Goal: Complete application form: Complete application form

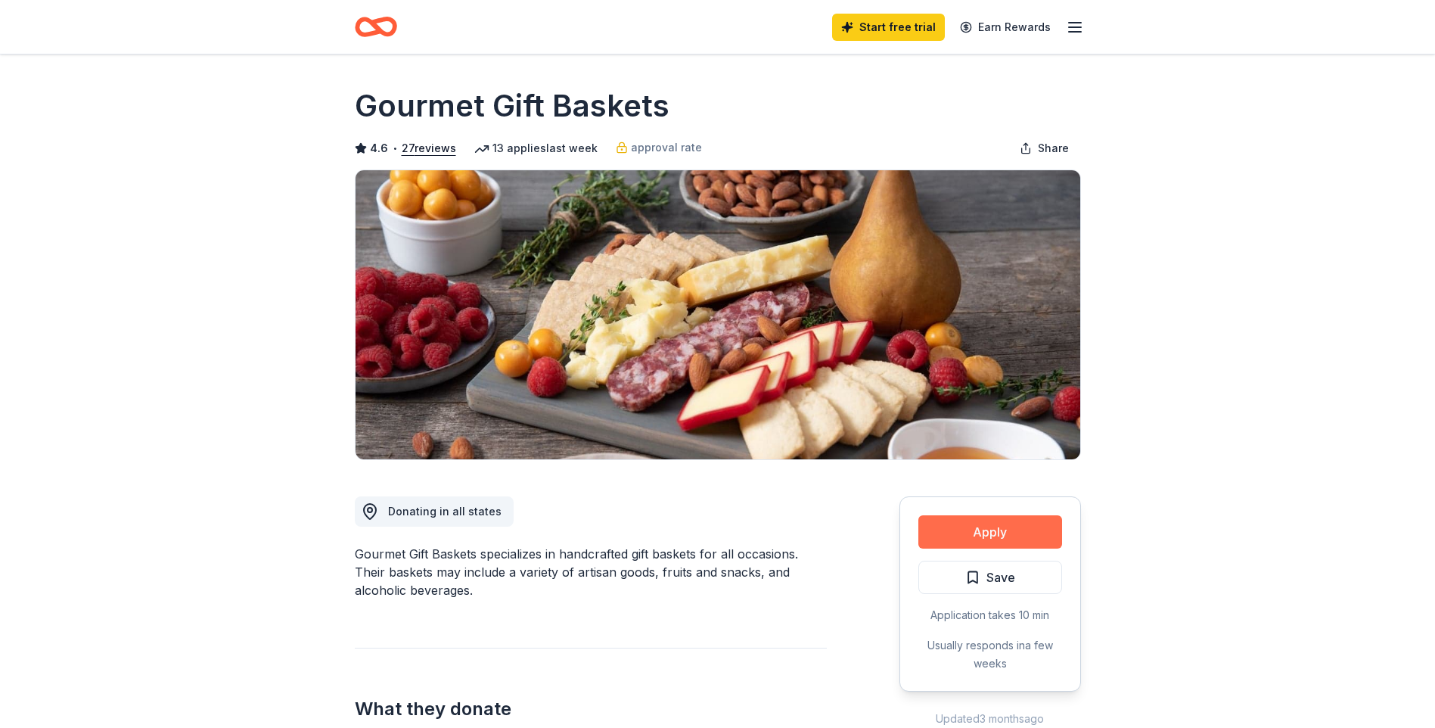
click at [969, 532] on button "Apply" at bounding box center [990, 531] width 144 height 33
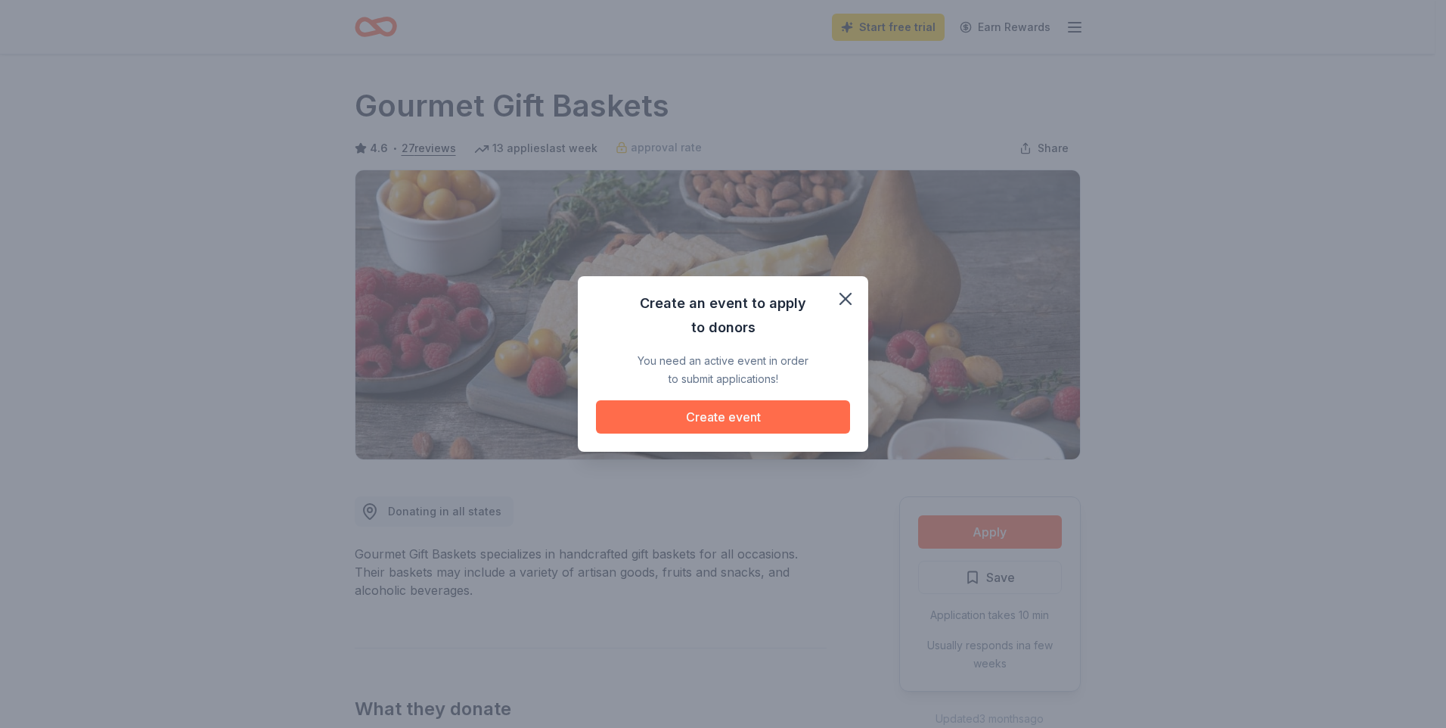
click at [713, 413] on button "Create event" at bounding box center [723, 416] width 254 height 33
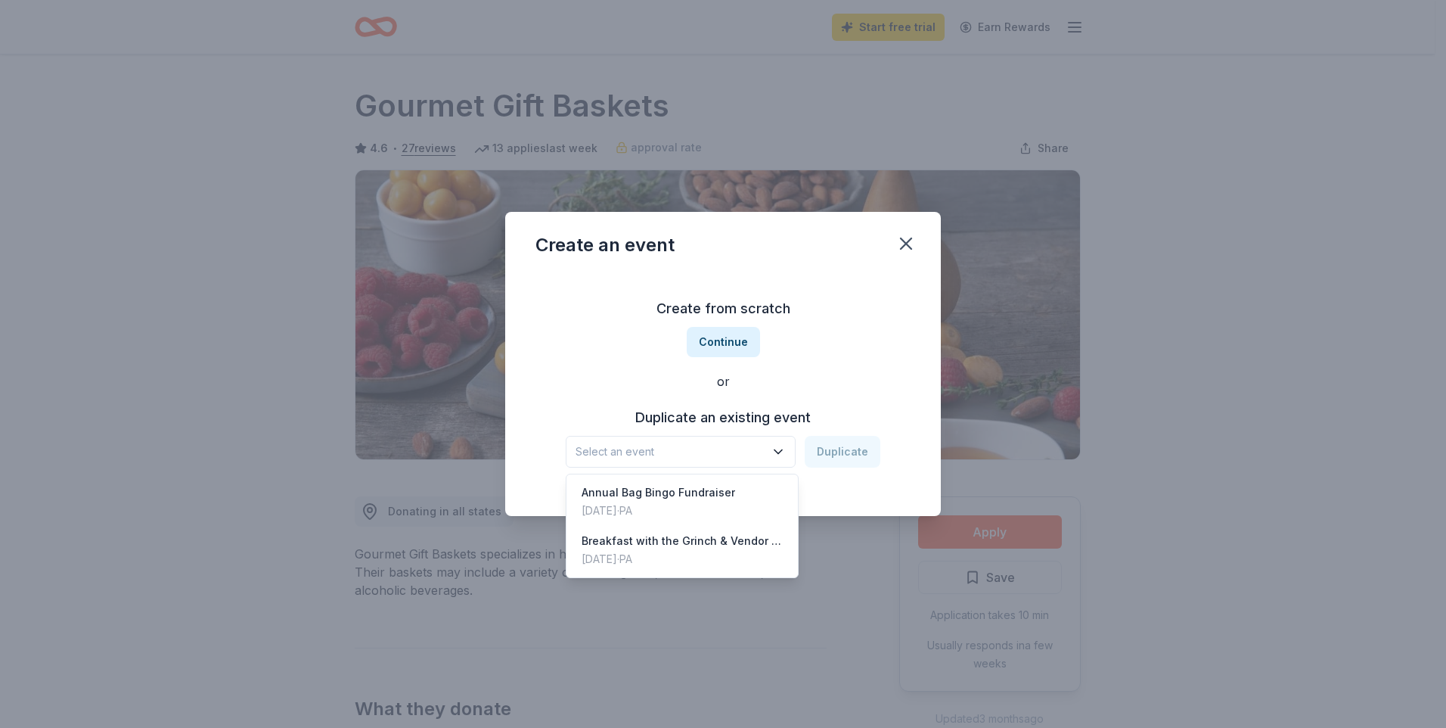
click at [783, 450] on icon "button" at bounding box center [778, 451] width 15 height 15
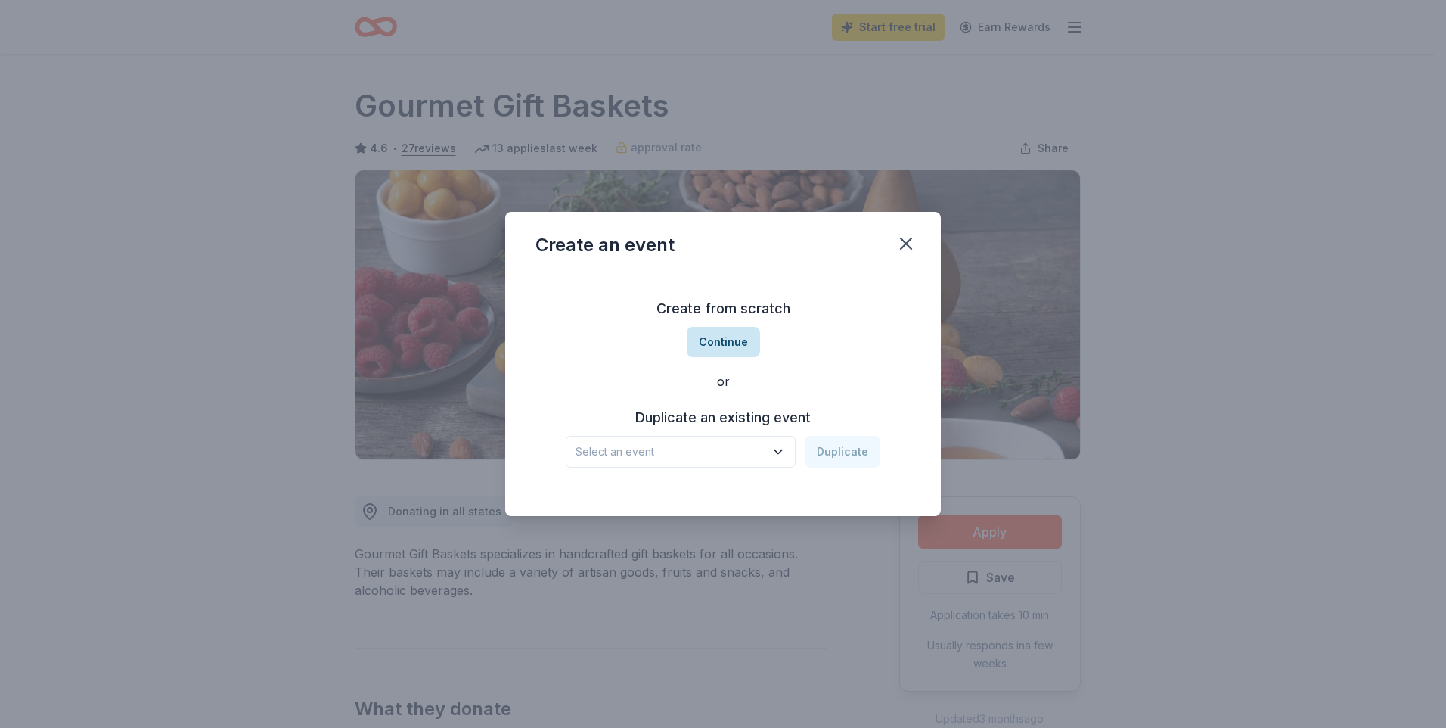
click at [721, 337] on button "Continue" at bounding box center [723, 342] width 73 height 30
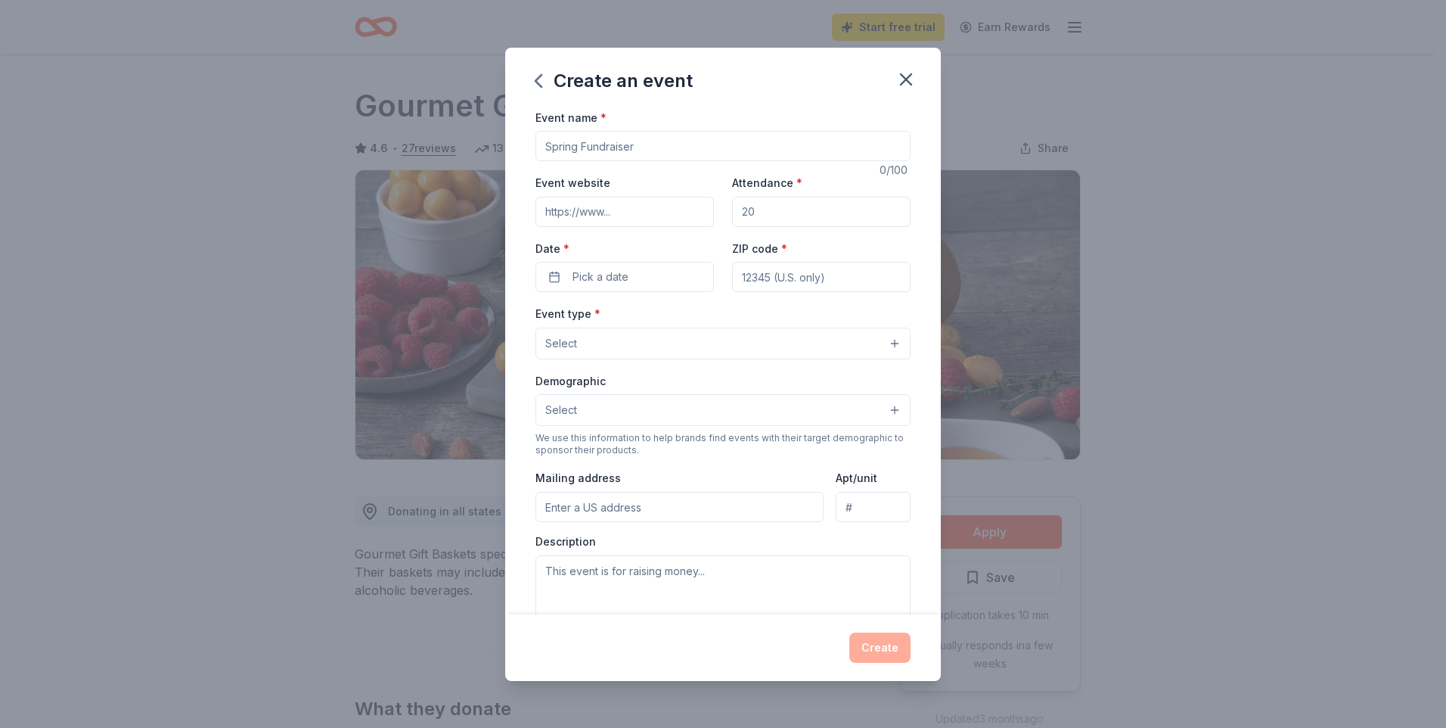
drag, startPoint x: 656, startPoint y: 149, endPoint x: 536, endPoint y: 160, distance: 120.0
click at [536, 160] on div at bounding box center [723, 146] width 375 height 30
drag, startPoint x: 639, startPoint y: 144, endPoint x: 495, endPoint y: 163, distance: 145.7
click at [495, 163] on div "Create an event Event name * 0 /100 Event website Attendance * Date * Pick a da…" at bounding box center [723, 364] width 1446 height 728
type input "Music Bingo Fall Fundraiser"
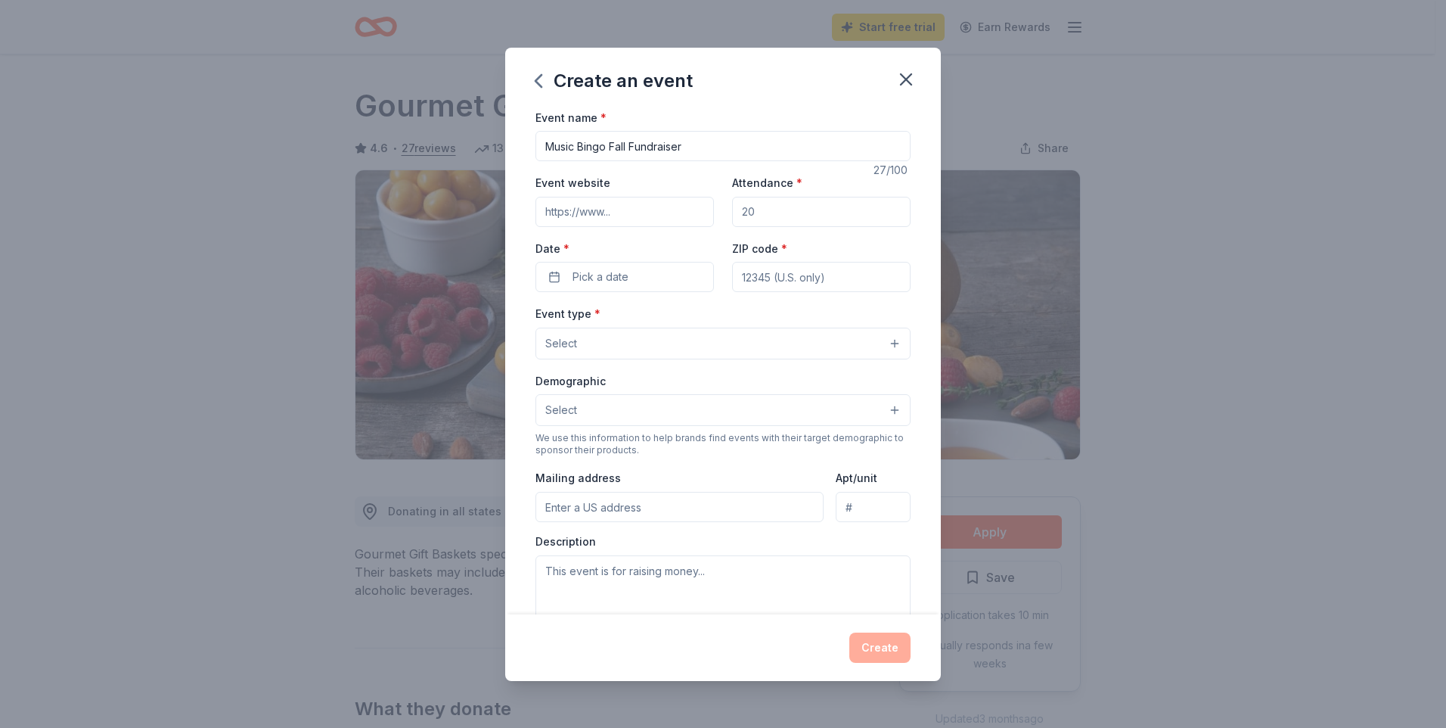
click at [767, 214] on input "Attendance *" at bounding box center [821, 212] width 179 height 30
type input "150200"
click at [630, 271] on button "Pick a date" at bounding box center [625, 277] width 179 height 30
click at [709, 318] on button "Go to next month" at bounding box center [703, 316] width 21 height 21
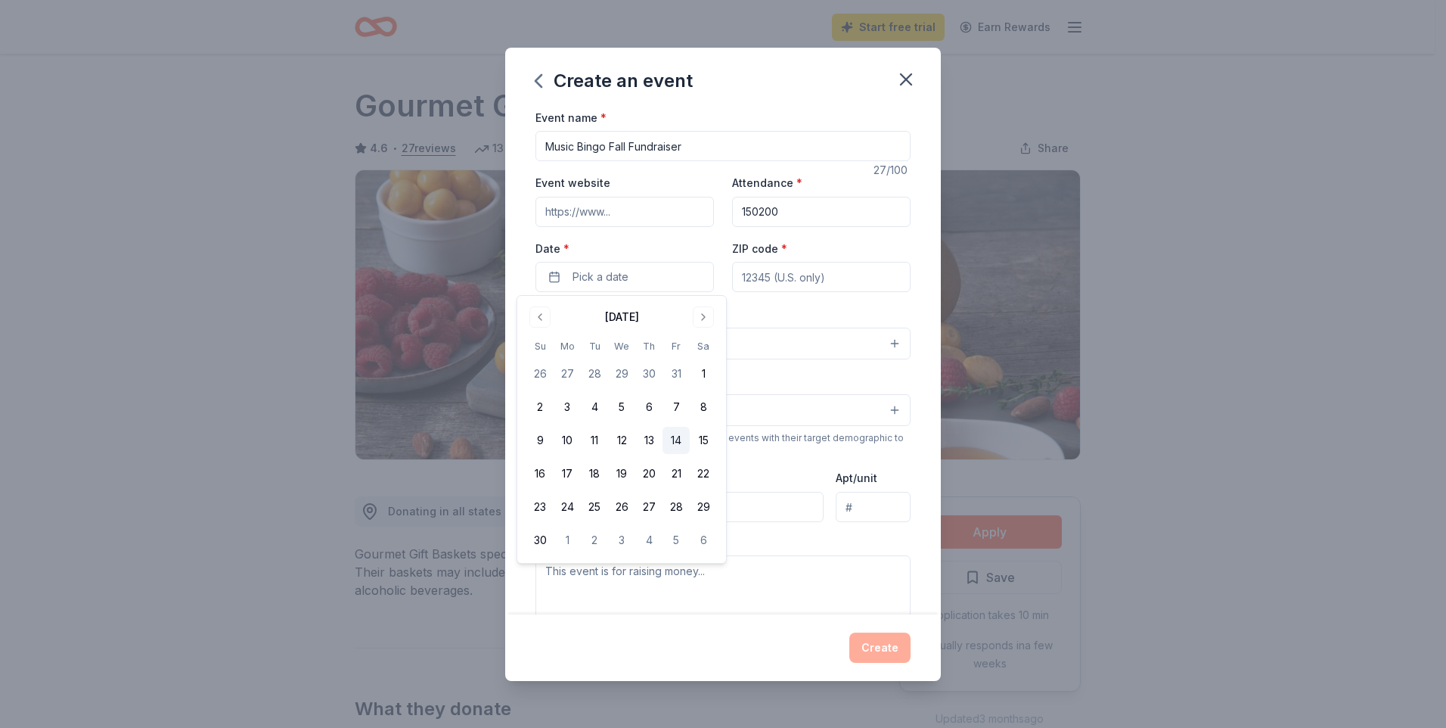
click at [675, 445] on button "14" at bounding box center [676, 440] width 27 height 27
click at [809, 278] on input "ZIP code *" at bounding box center [821, 277] width 179 height 30
type input "19074"
click at [702, 343] on button "Select" at bounding box center [723, 344] width 375 height 32
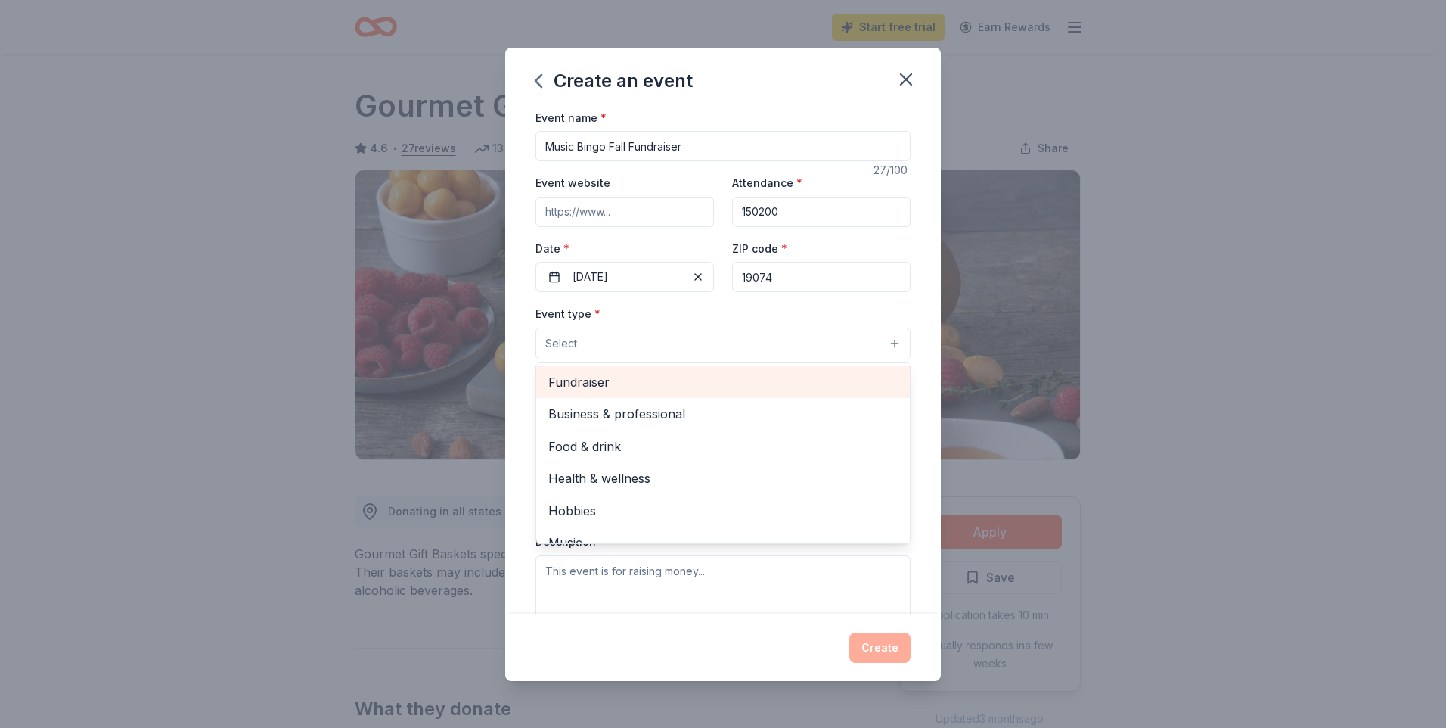
click at [580, 375] on span "Fundraiser" at bounding box center [722, 382] width 349 height 20
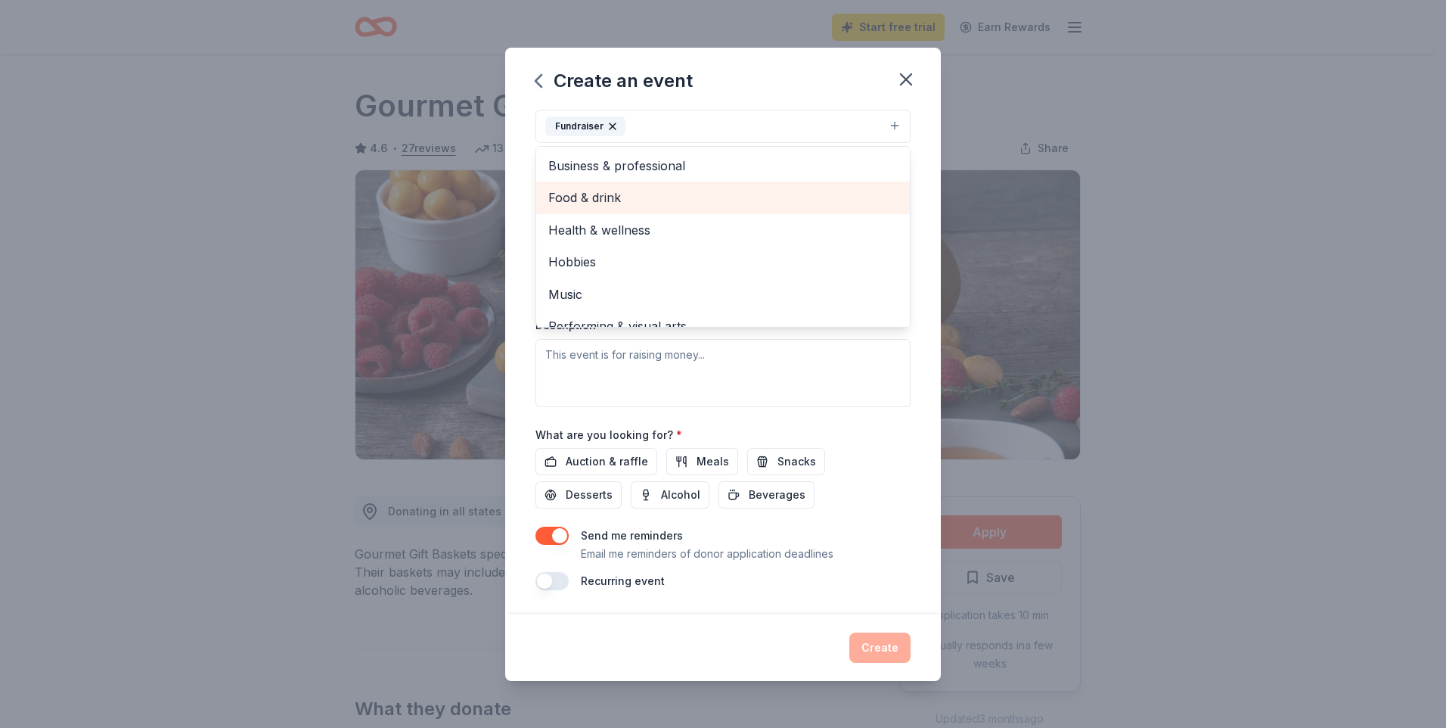
click at [588, 198] on span "Food & drink" at bounding box center [722, 198] width 349 height 20
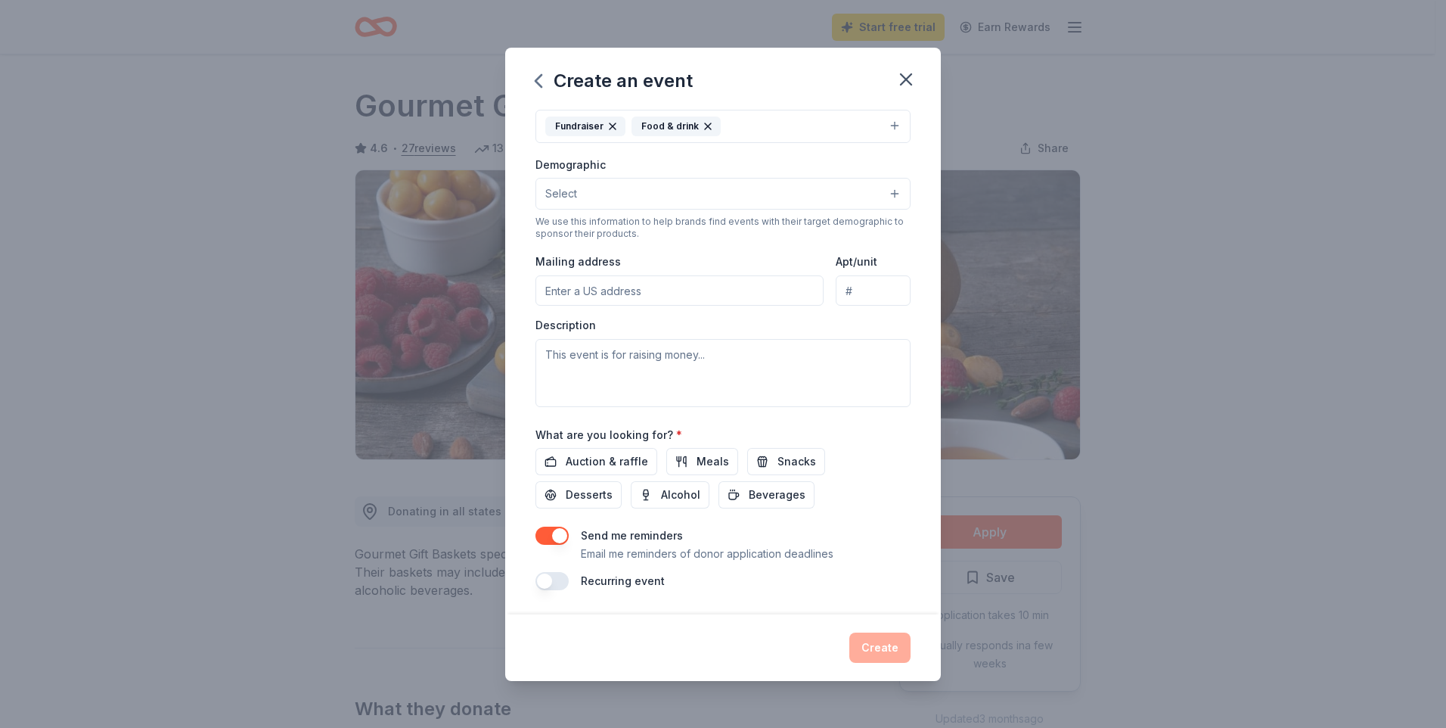
click at [702, 127] on icon "button" at bounding box center [708, 126] width 12 height 12
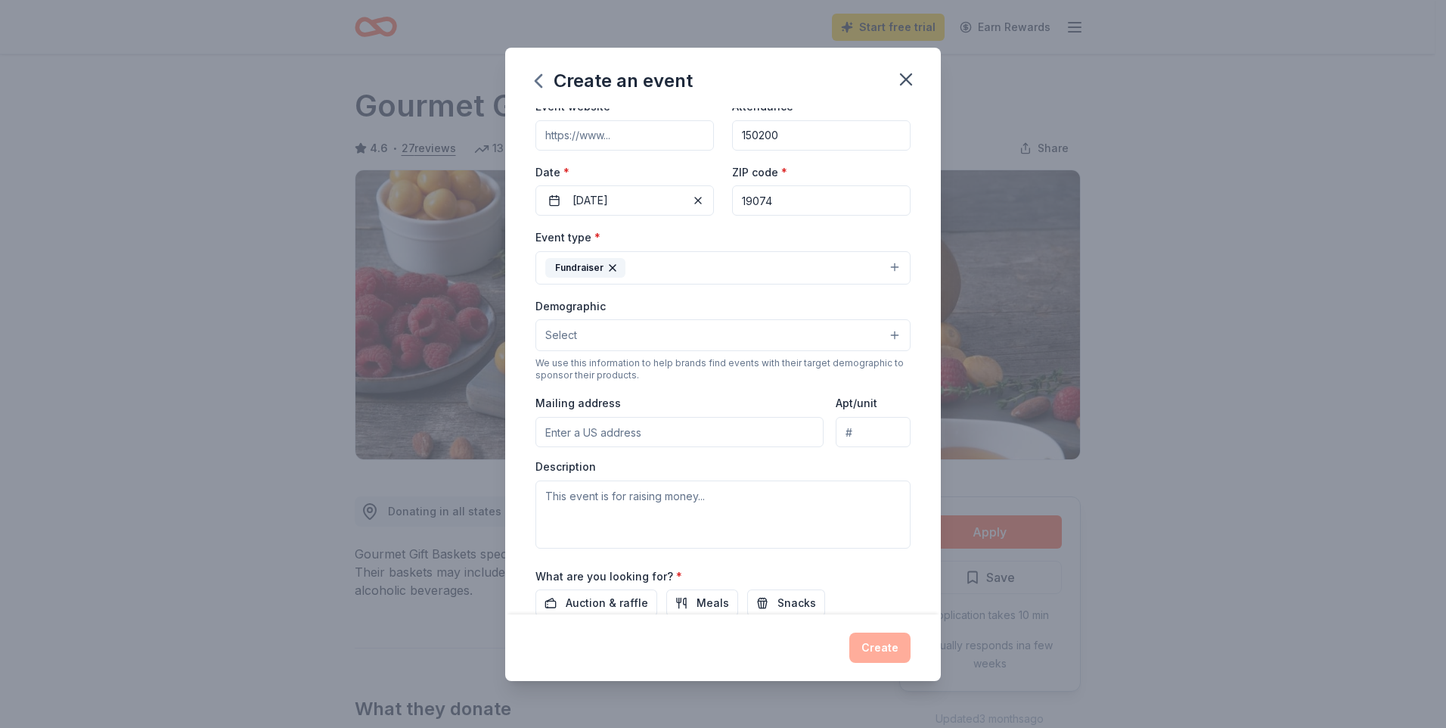
scroll to position [67, 0]
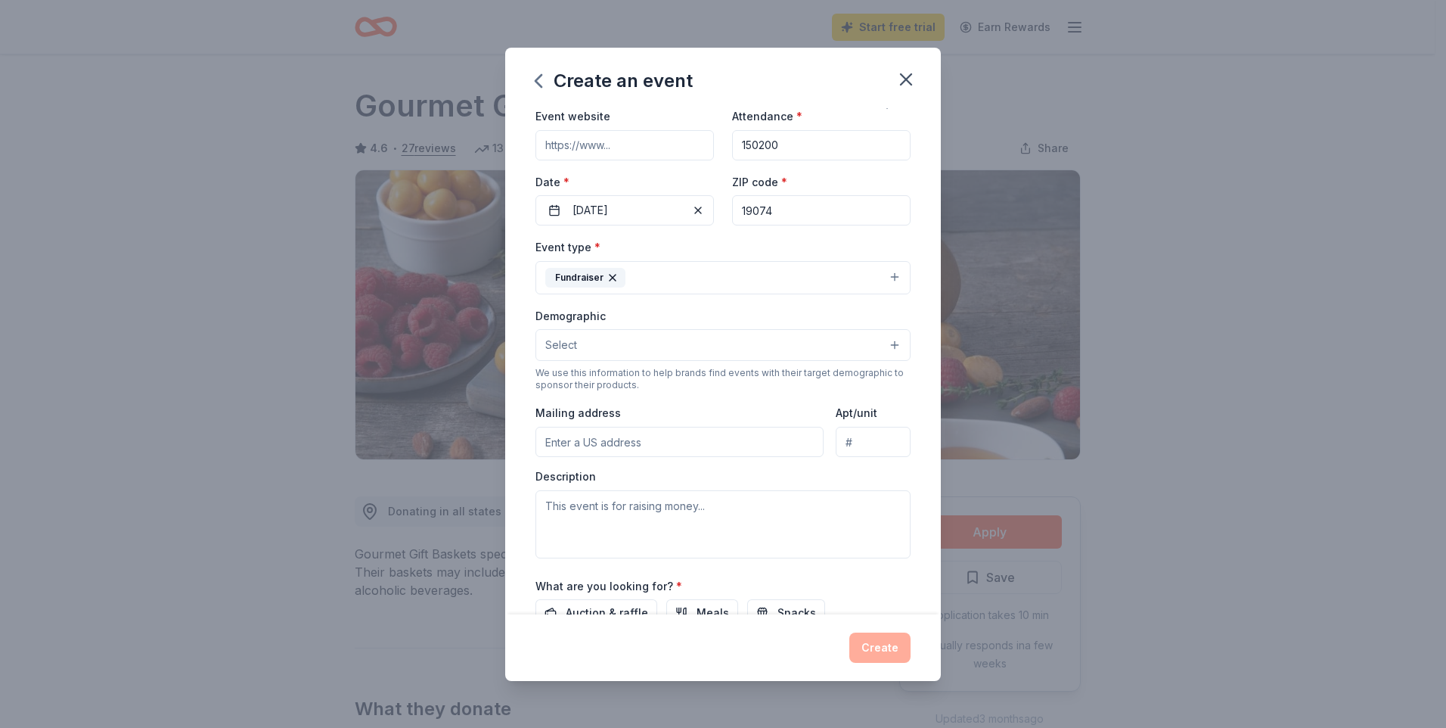
click at [877, 345] on button "Select" at bounding box center [723, 345] width 375 height 32
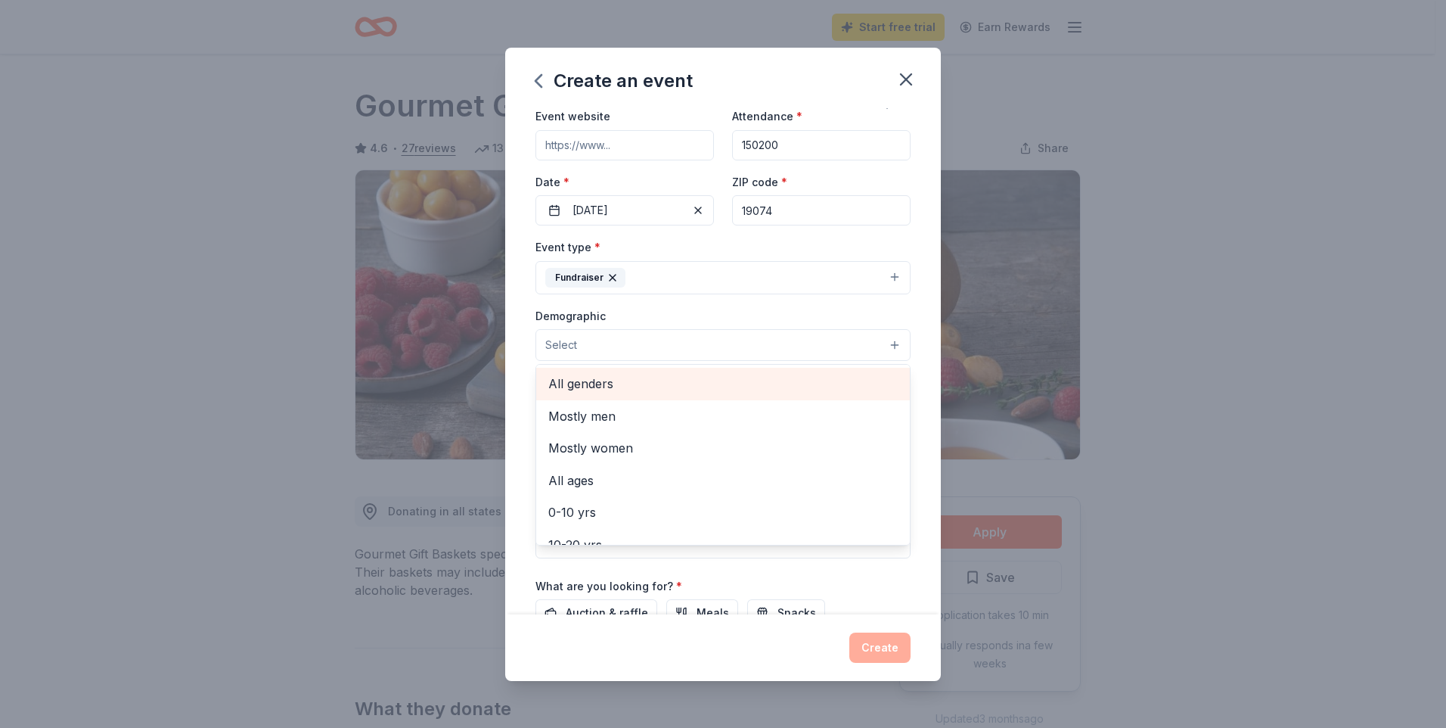
click at [577, 382] on span "All genders" at bounding box center [722, 384] width 349 height 20
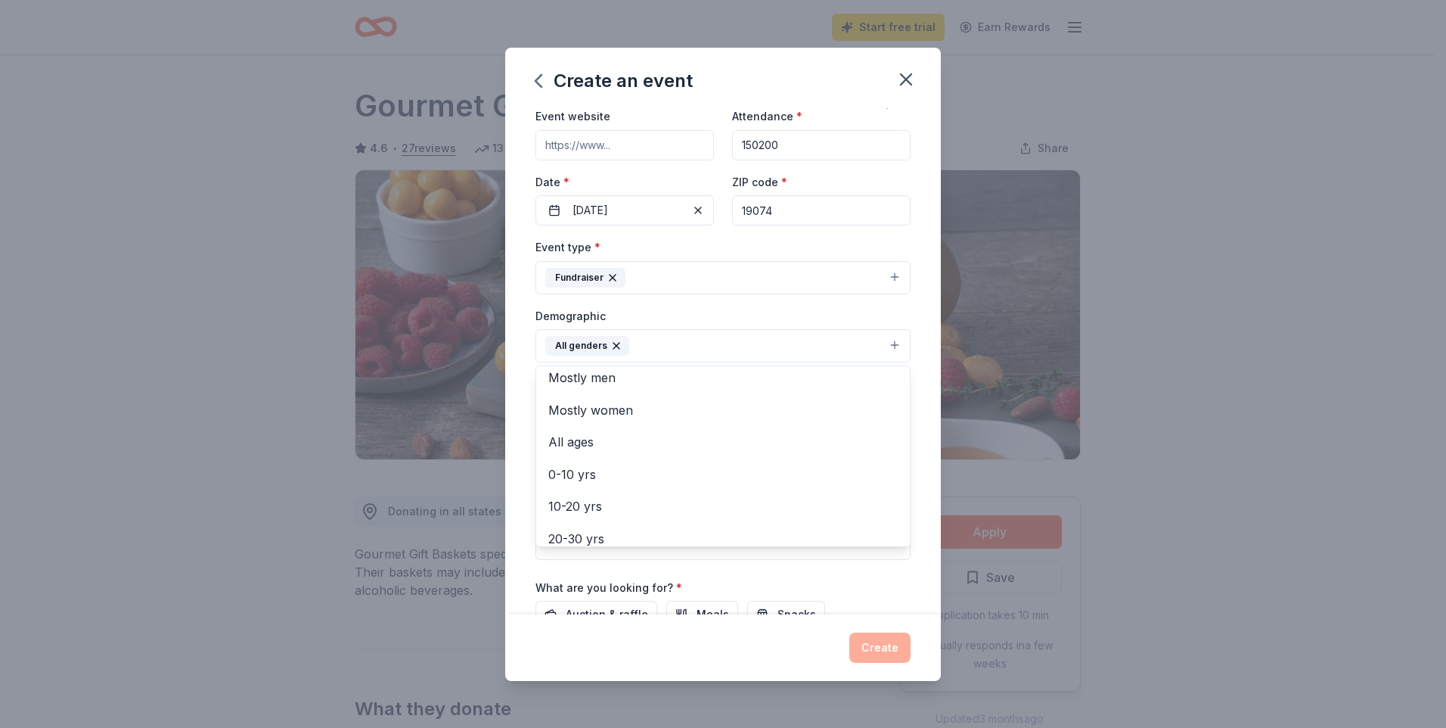
scroll to position [0, 0]
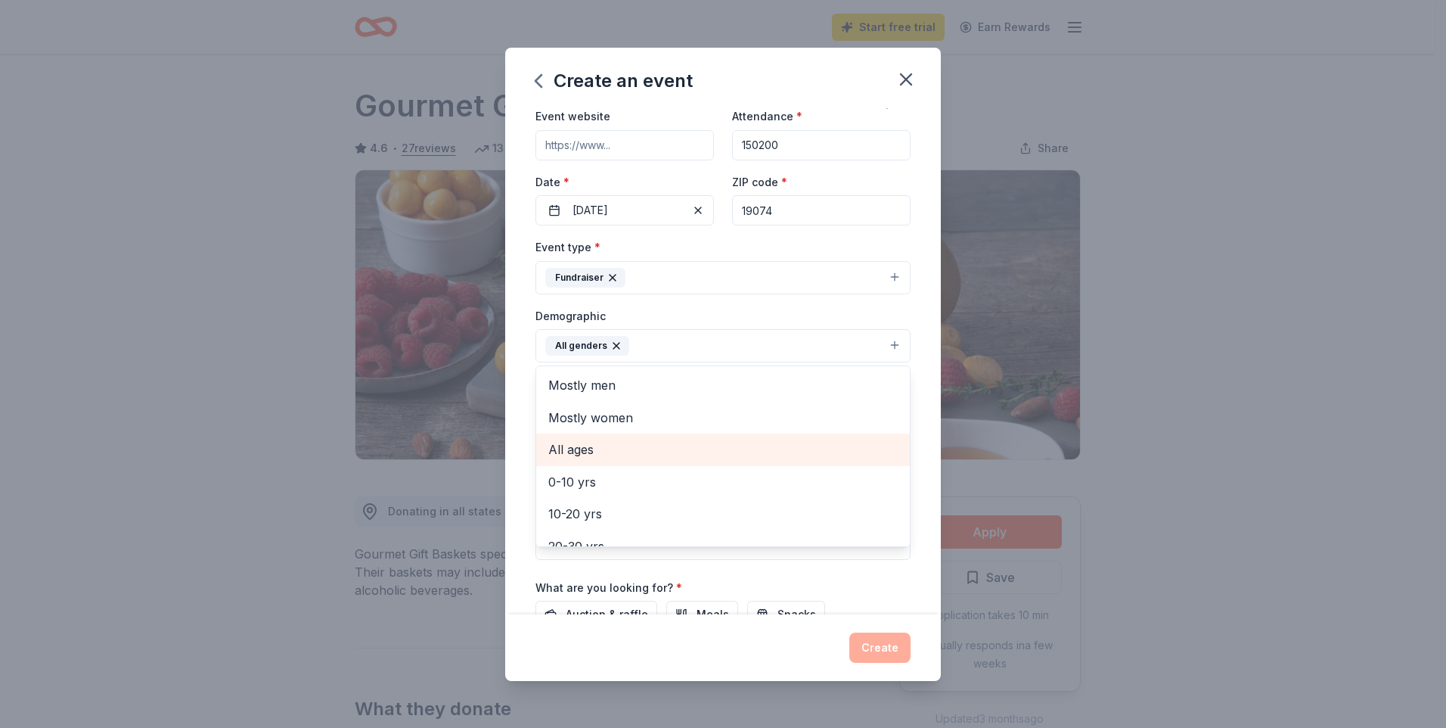
click at [565, 451] on span "All ages" at bounding box center [722, 449] width 349 height 20
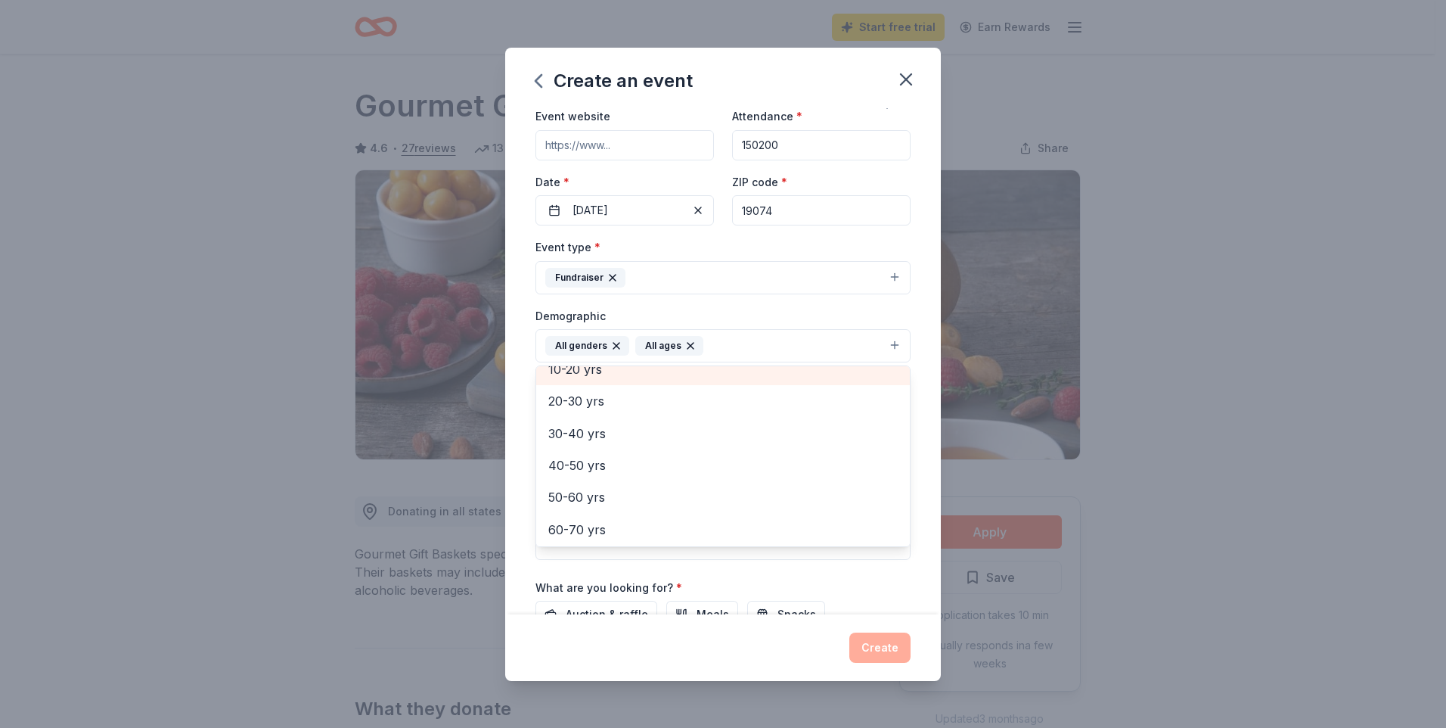
scroll to position [151, 0]
click at [925, 357] on div "Event name * Music Bingo Fall Fundraiser 27 /100 Event website Attendance * 150…" at bounding box center [723, 361] width 436 height 506
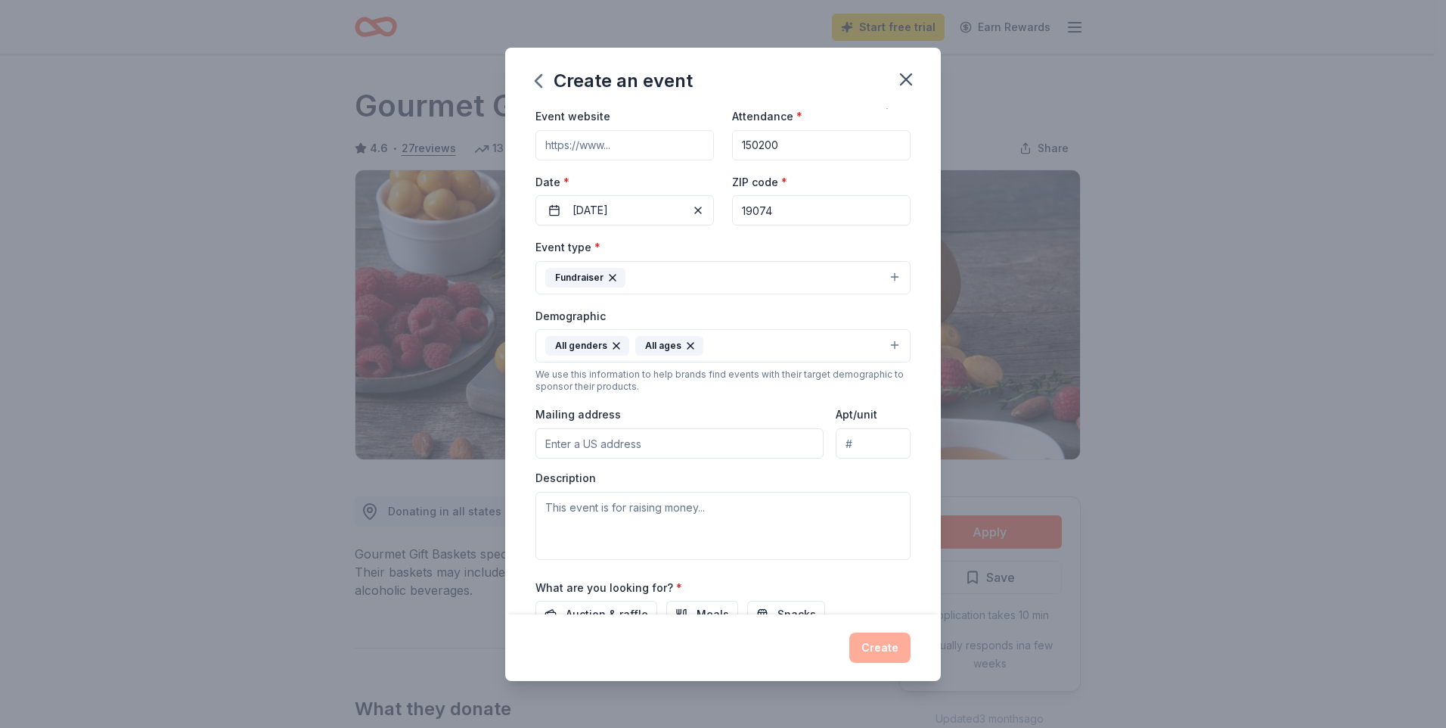
click at [590, 439] on input "Mailing address" at bounding box center [680, 443] width 288 height 30
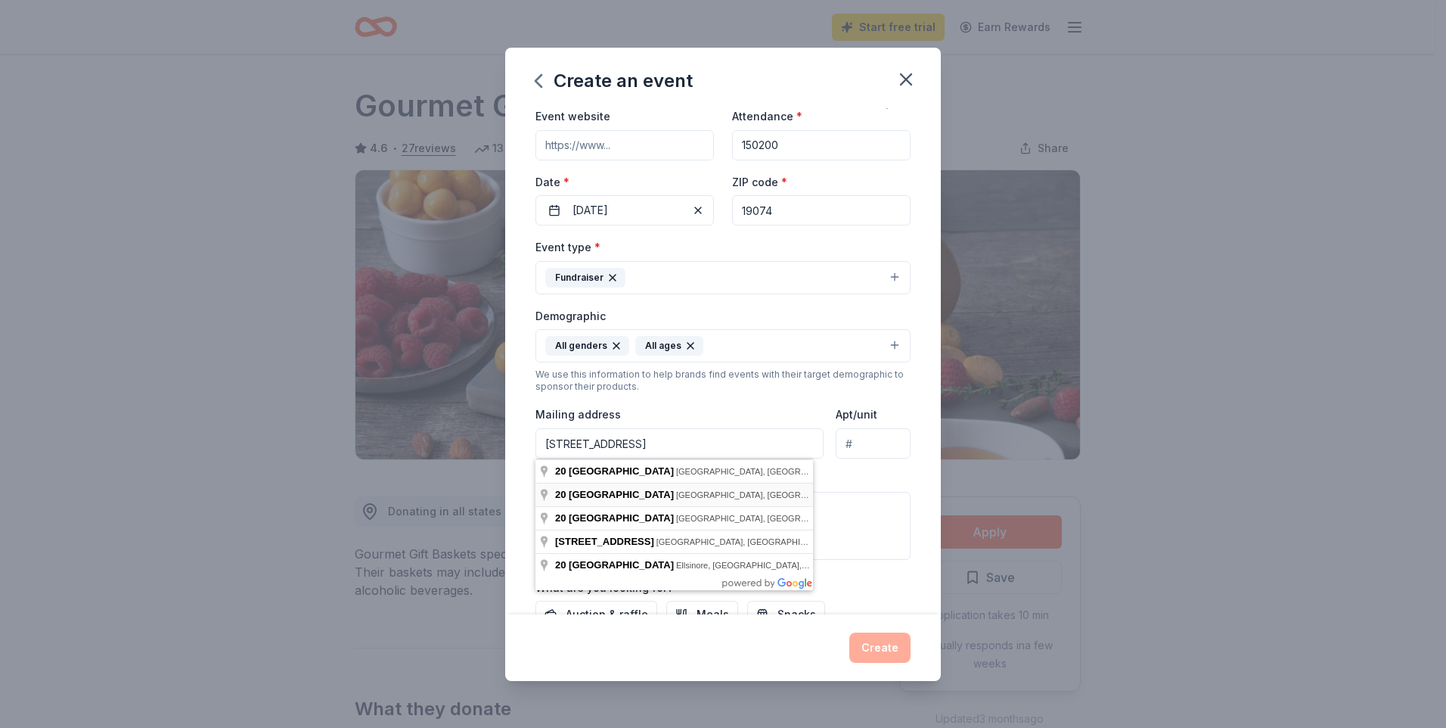
type input "[STREET_ADDRESS][PERSON_NAME]"
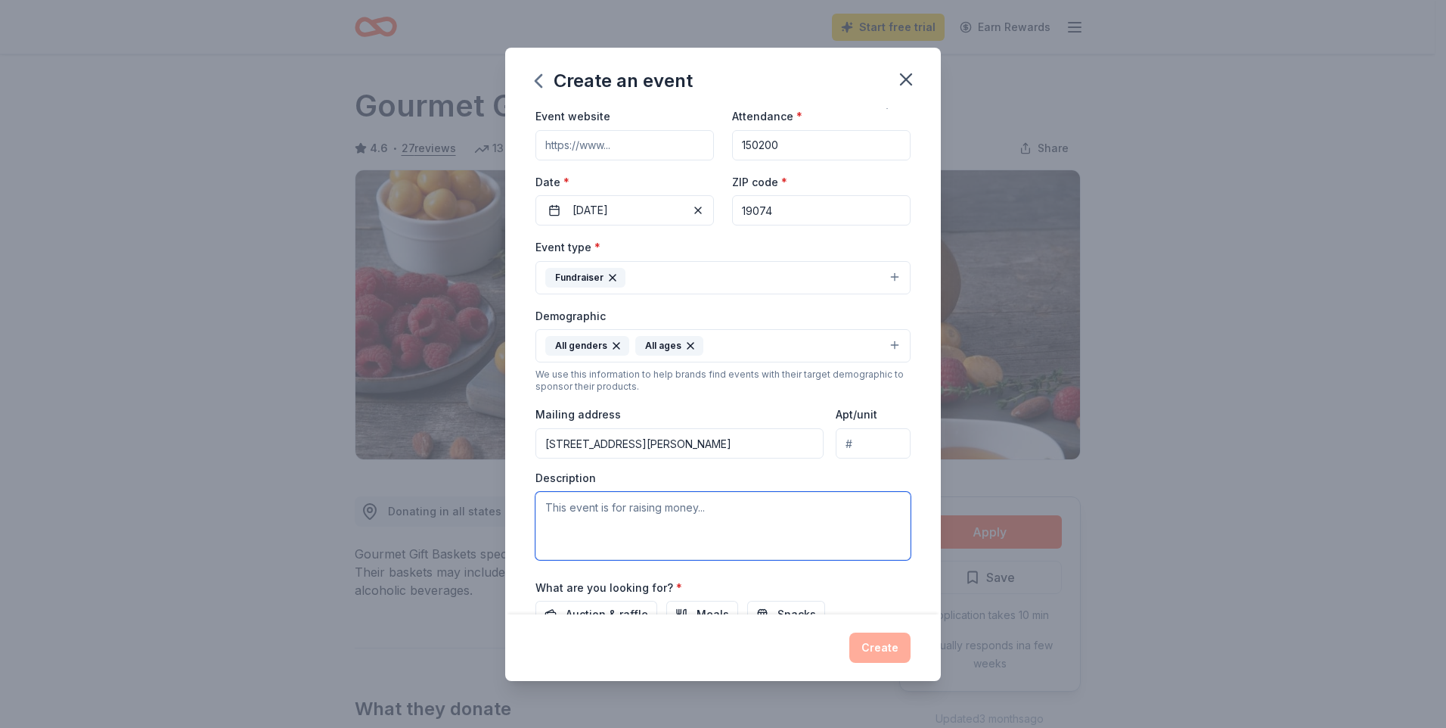
click at [615, 504] on textarea at bounding box center [723, 526] width 375 height 68
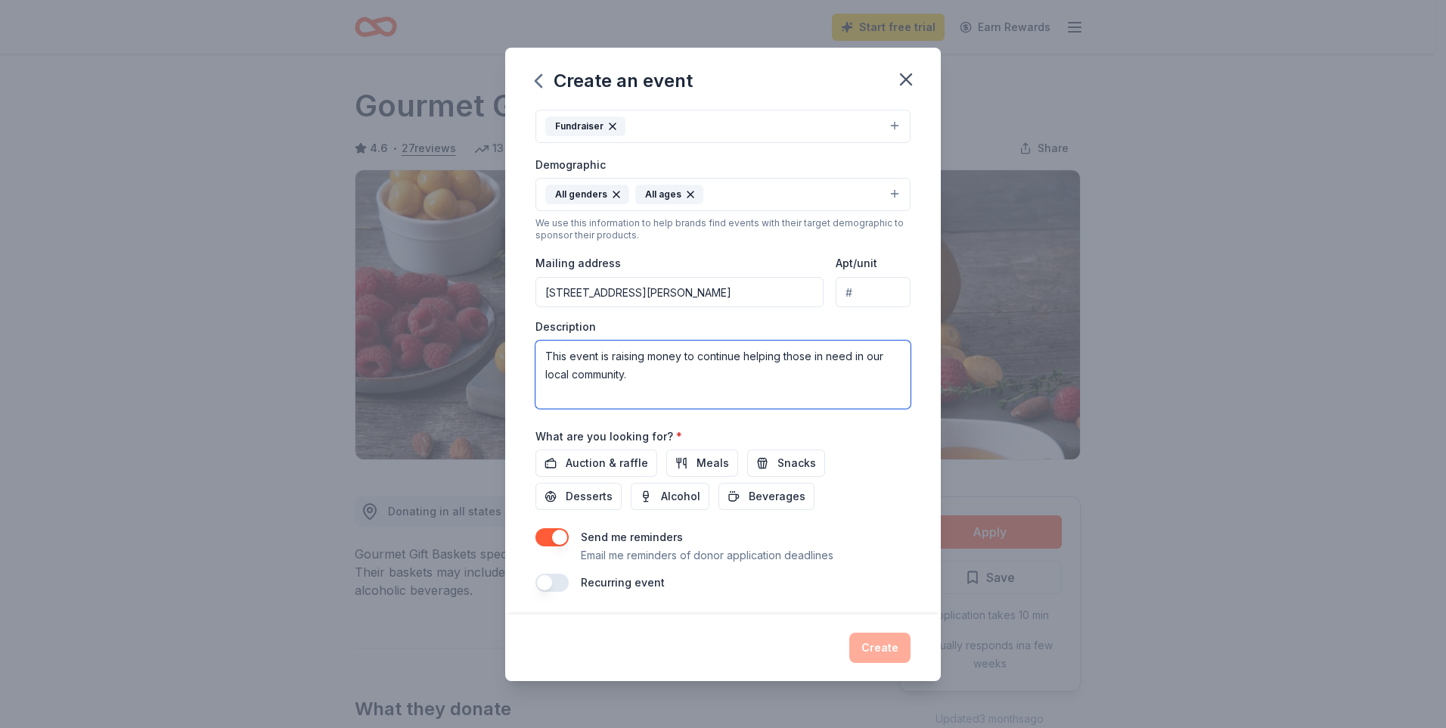
scroll to position [219, 0]
type textarea "This event is raising money to continue helping those in need in our local comm…"
click at [591, 461] on span "Auction & raffle" at bounding box center [607, 461] width 82 height 18
click at [878, 645] on button "Create" at bounding box center [879, 647] width 61 height 30
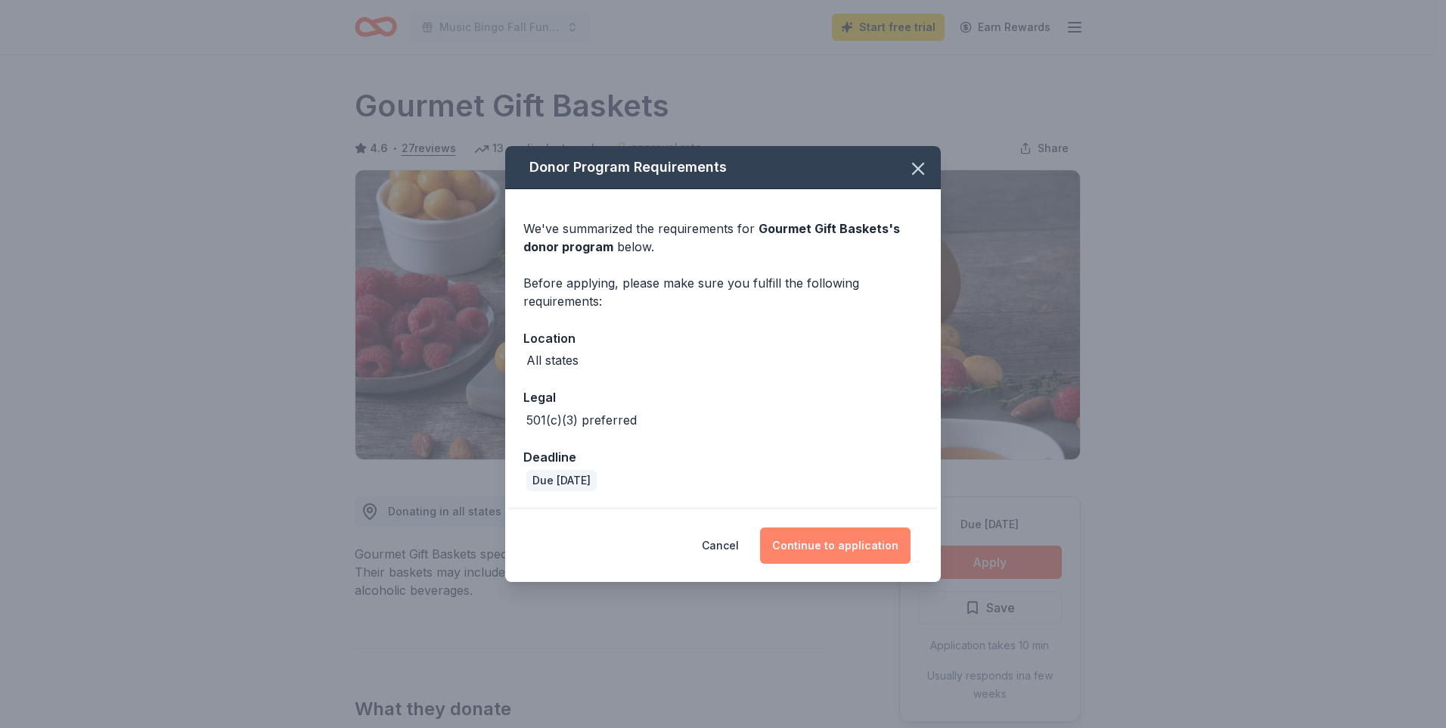
click at [830, 542] on button "Continue to application" at bounding box center [835, 545] width 151 height 36
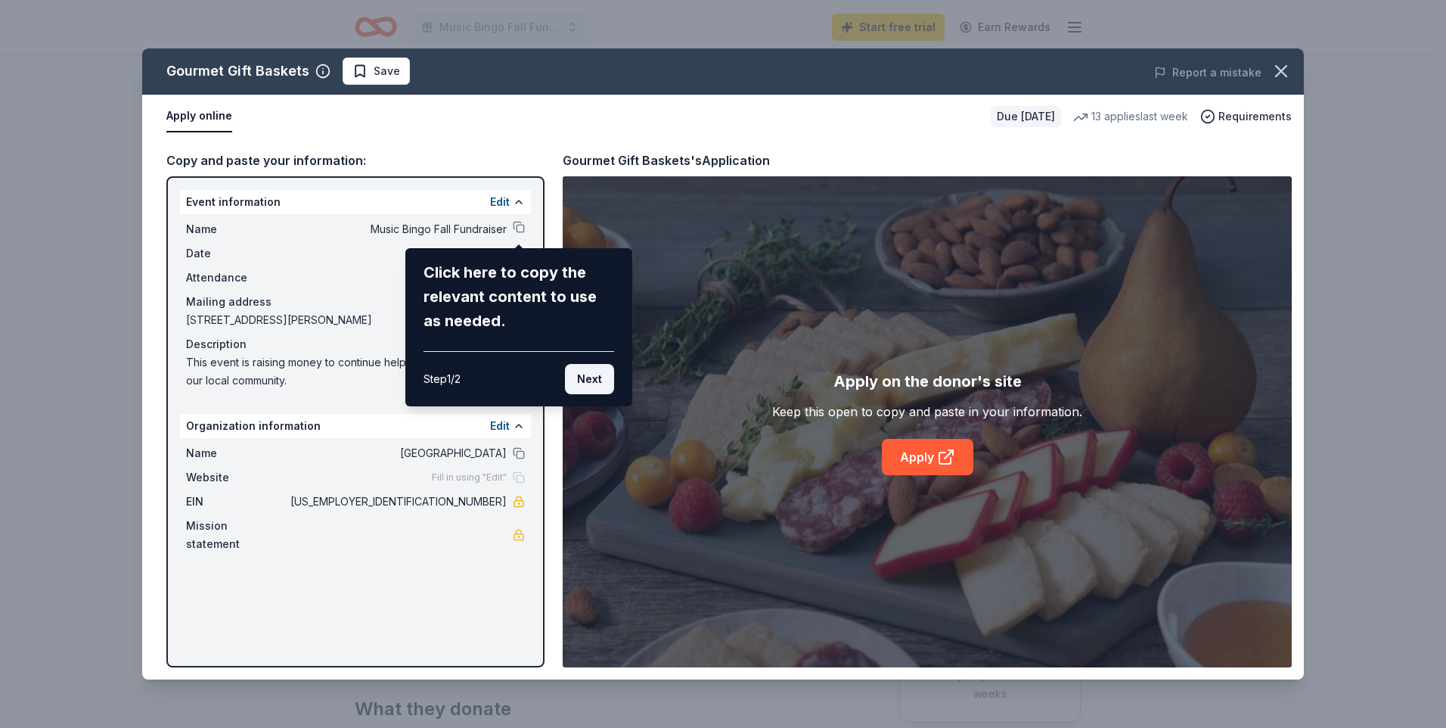
click at [586, 372] on button "Next" at bounding box center [589, 379] width 49 height 30
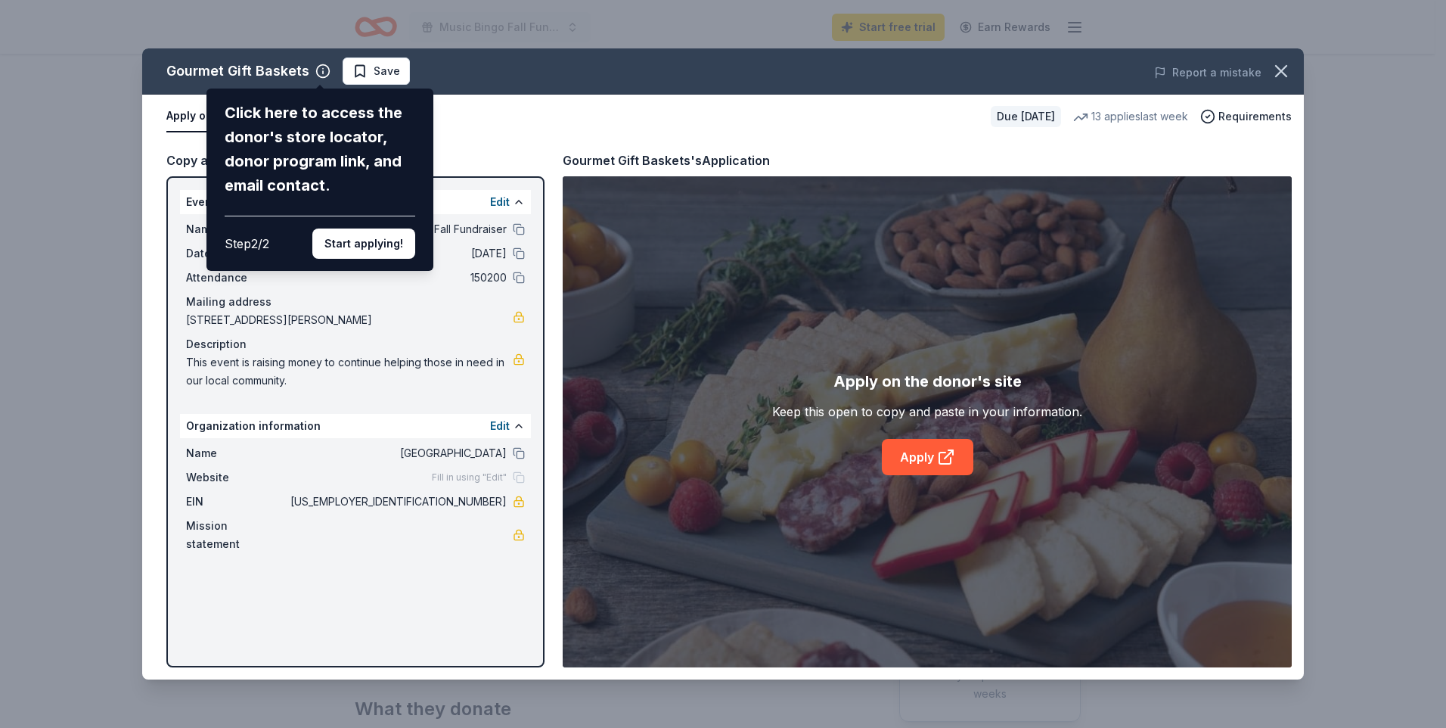
click at [503, 426] on div "Gourmet Gift Baskets Click here to access the donor's store locator, donor prog…" at bounding box center [723, 363] width 1162 height 631
click at [511, 83] on div "Gourmet Gift Baskets Click here to access the donor's store locator, donor prog…" at bounding box center [723, 363] width 1162 height 631
click at [343, 242] on button "Start applying!" at bounding box center [363, 243] width 103 height 30
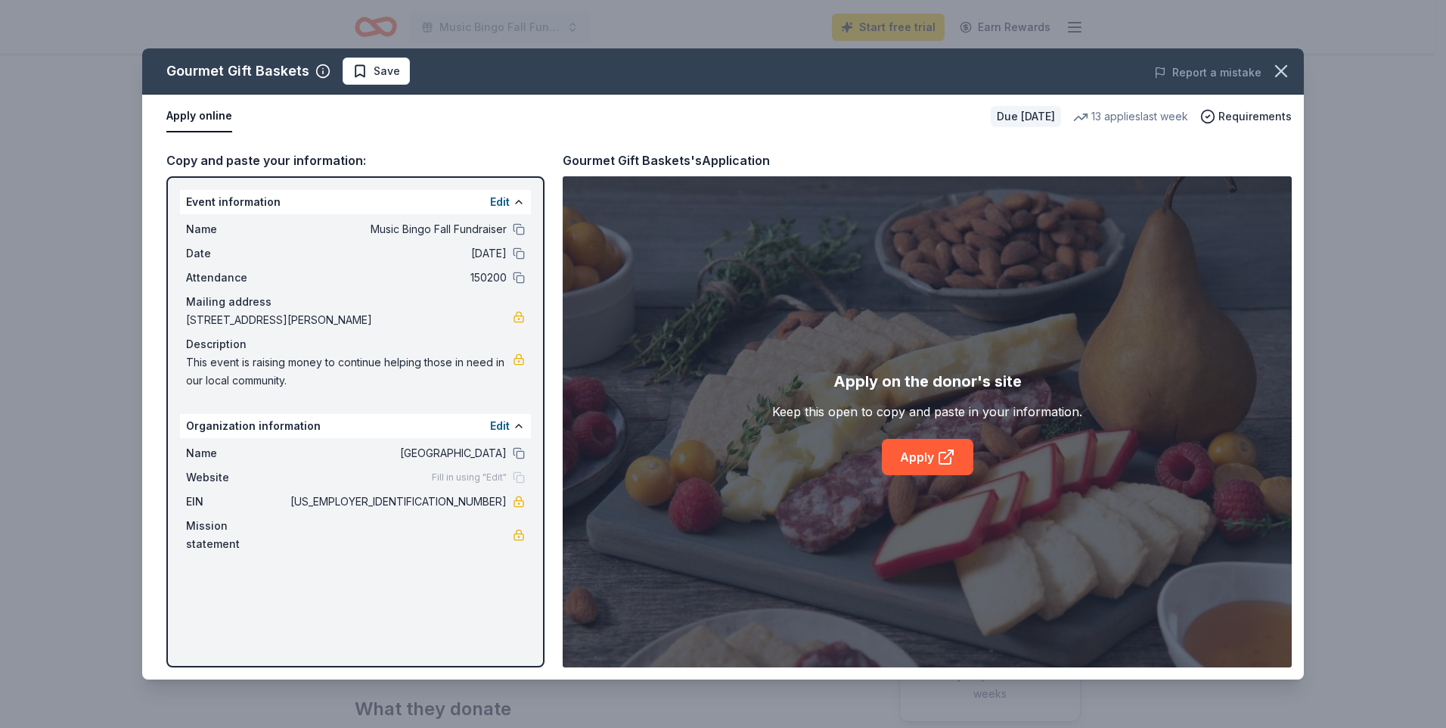
click at [503, 427] on div "Gourmet Gift Baskets Save Report a mistake Apply online Due [DATE] 13 applies l…" at bounding box center [723, 363] width 1162 height 631
click at [514, 428] on button at bounding box center [519, 426] width 12 height 12
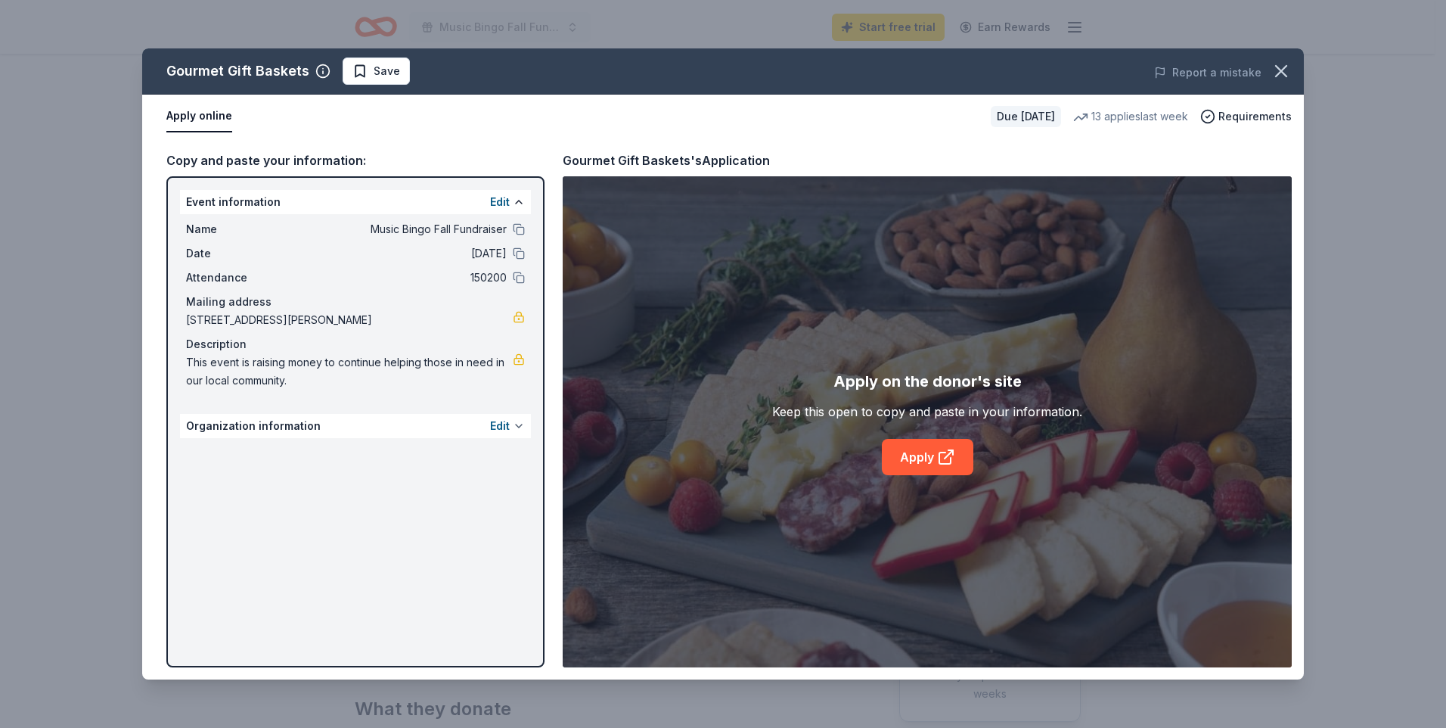
click at [514, 428] on button at bounding box center [519, 426] width 12 height 12
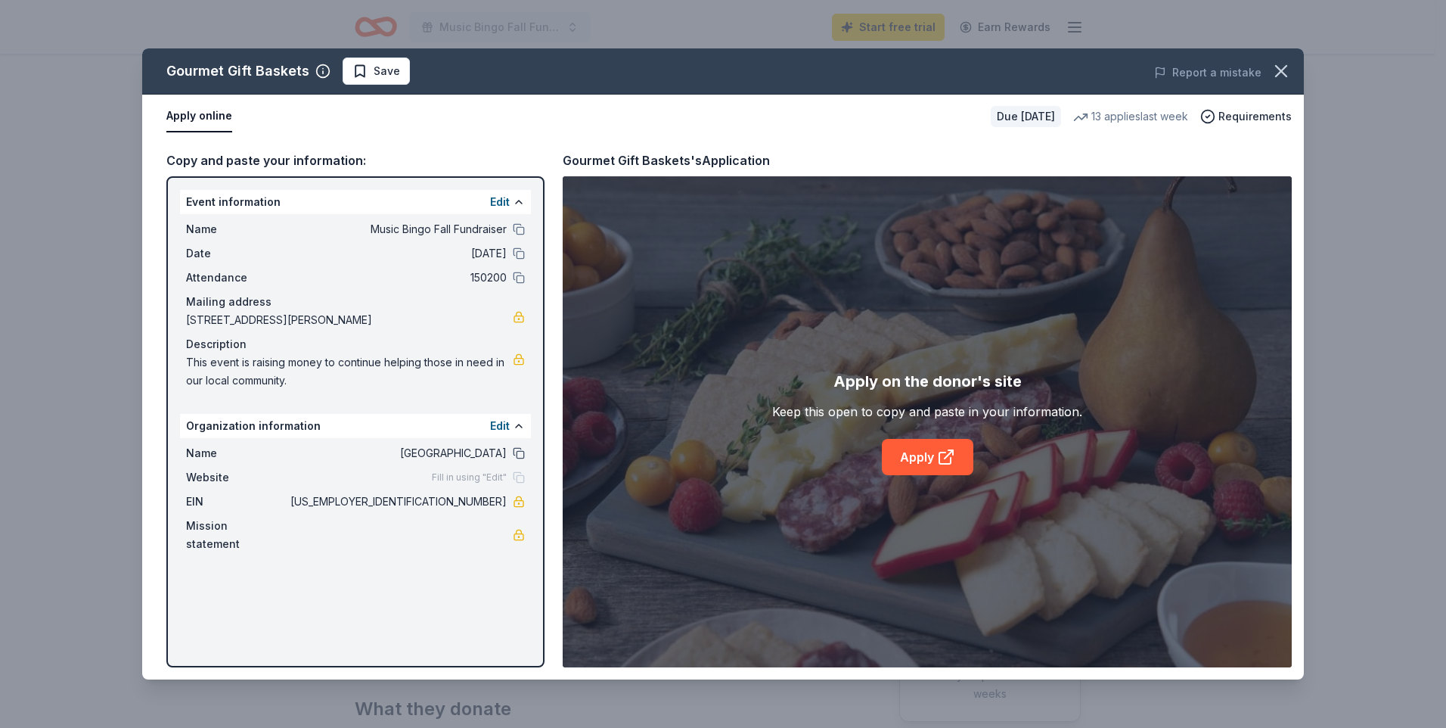
click at [521, 455] on button at bounding box center [519, 453] width 12 height 12
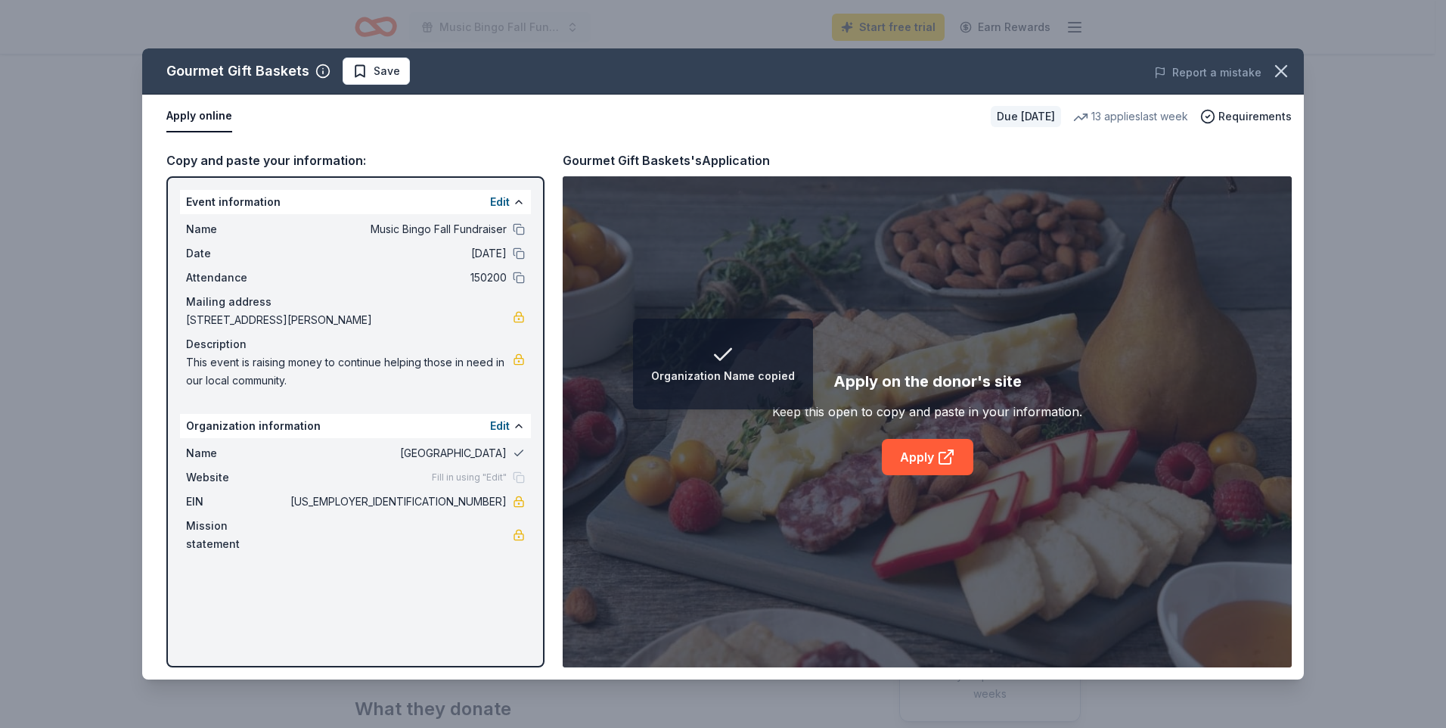
click at [521, 455] on button at bounding box center [519, 453] width 12 height 12
click at [467, 449] on span "[GEOGRAPHIC_DATA]" at bounding box center [396, 453] width 219 height 18
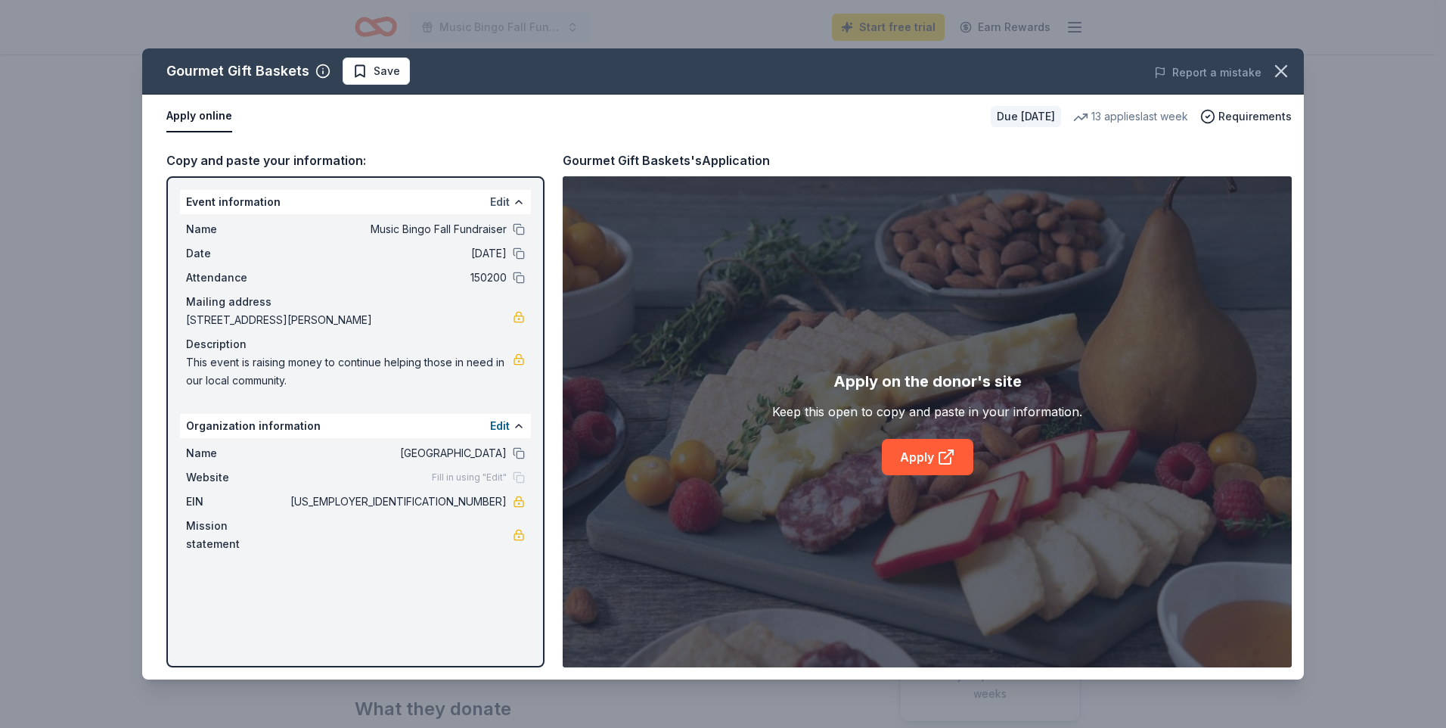
click at [495, 201] on button "Edit" at bounding box center [500, 202] width 20 height 18
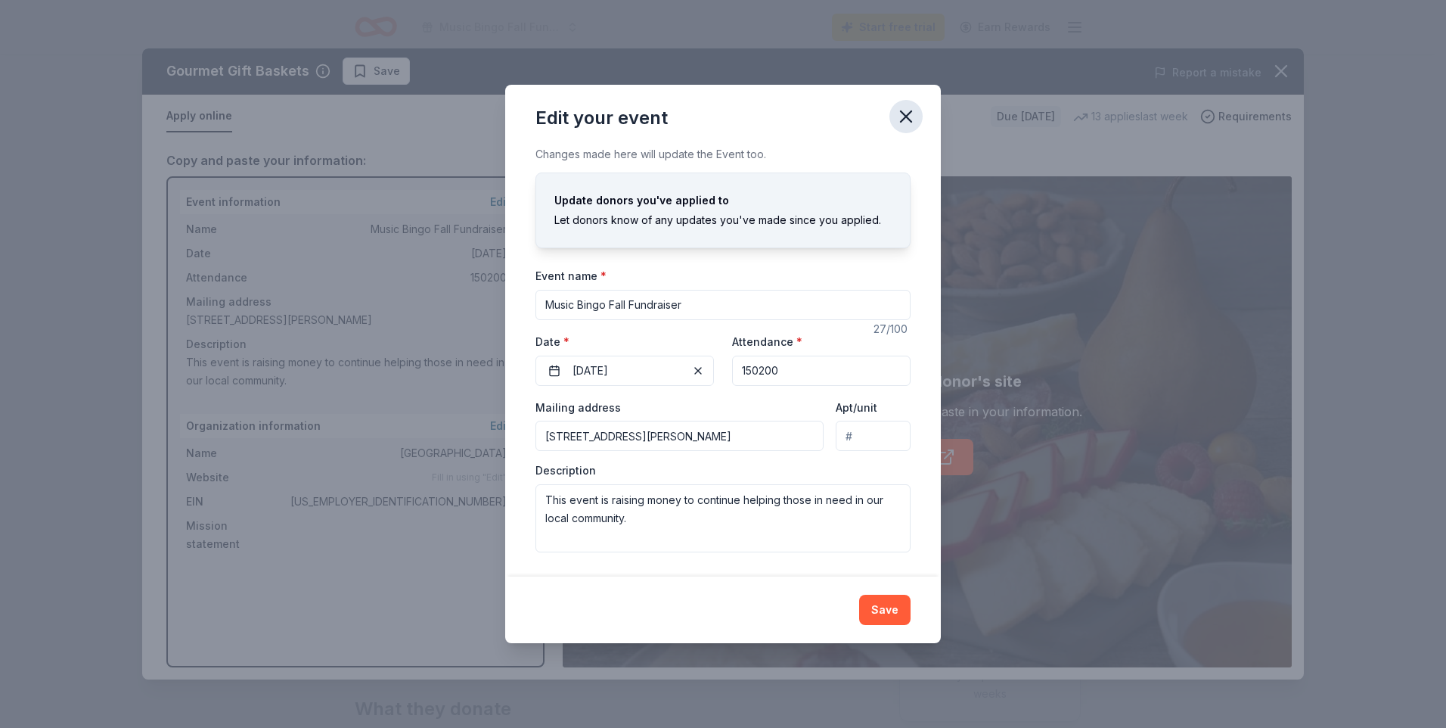
click at [914, 118] on icon "button" at bounding box center [906, 116] width 21 height 21
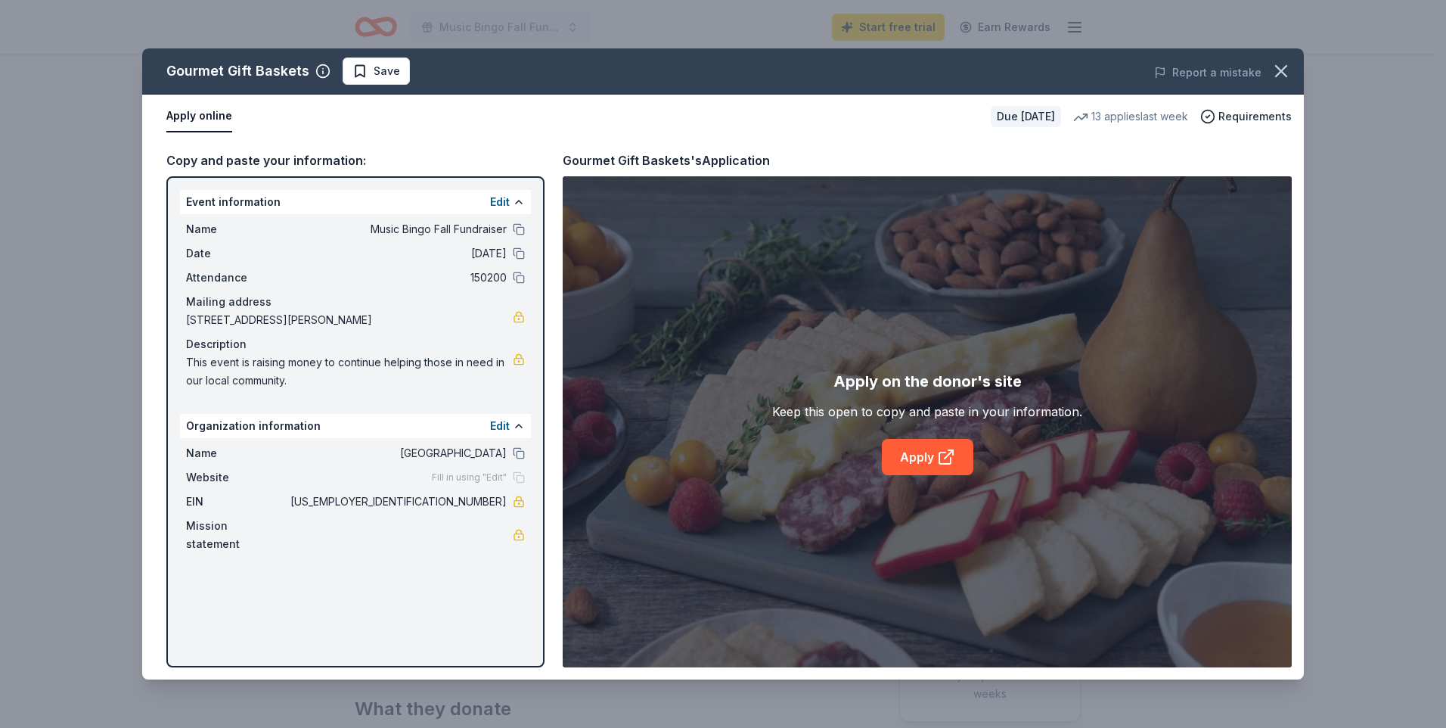
click at [513, 435] on div "Edit" at bounding box center [507, 426] width 35 height 18
click at [515, 424] on button at bounding box center [519, 426] width 12 height 12
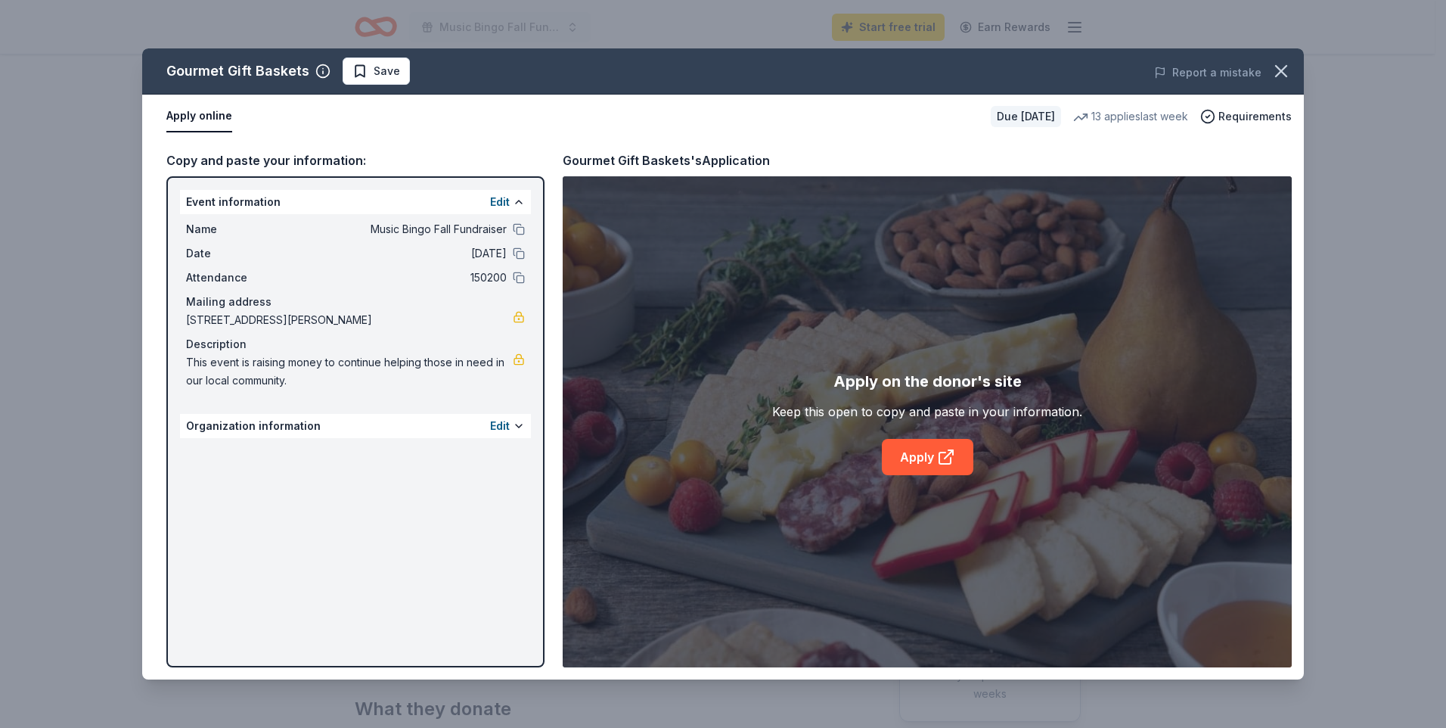
click at [512, 424] on div "Edit" at bounding box center [507, 426] width 35 height 18
click at [504, 421] on button "Edit" at bounding box center [500, 426] width 20 height 18
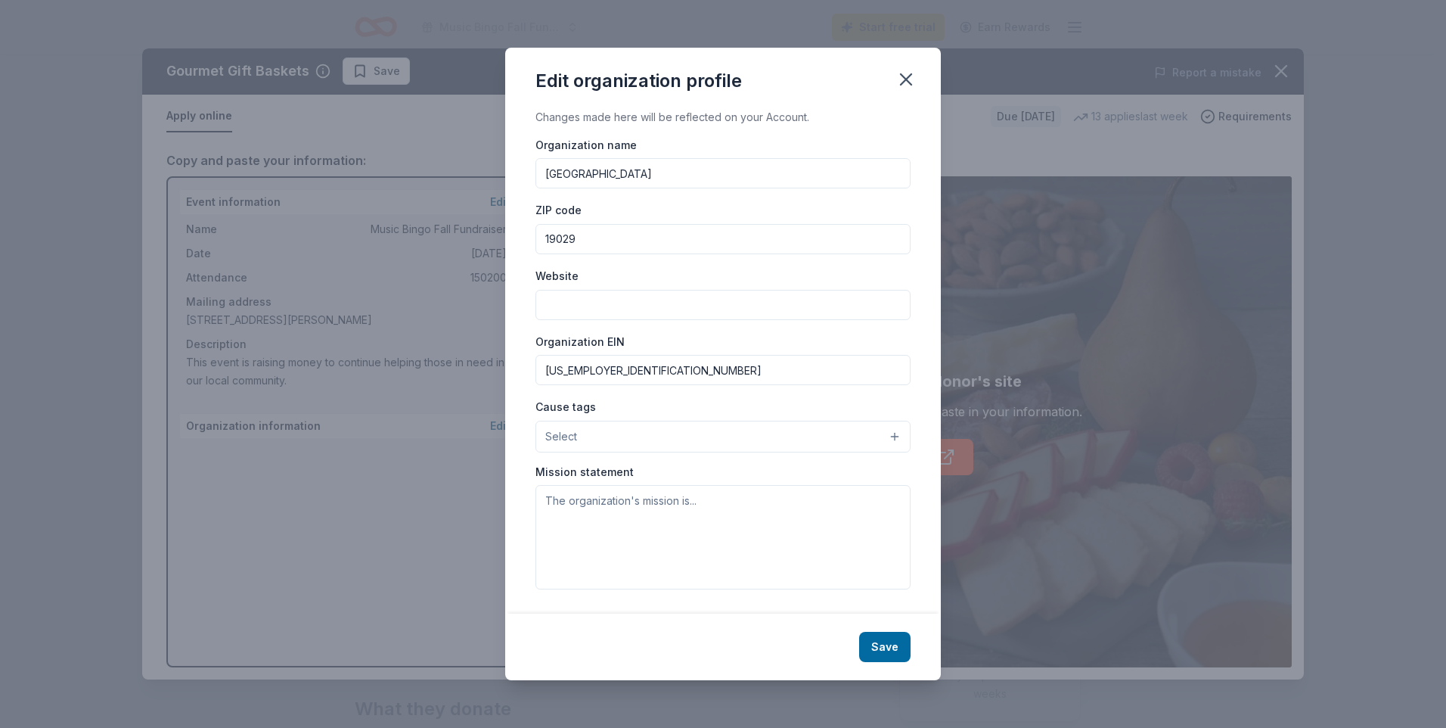
drag, startPoint x: 638, startPoint y: 172, endPoint x: 424, endPoint y: 204, distance: 215.8
click at [424, 204] on div "Edit organization profile Changes made here will be reflected on your Account. …" at bounding box center [723, 364] width 1446 height 728
type input "American Legion Auxiliary"
click at [595, 237] on input "19029" at bounding box center [723, 239] width 375 height 30
type input "19074"
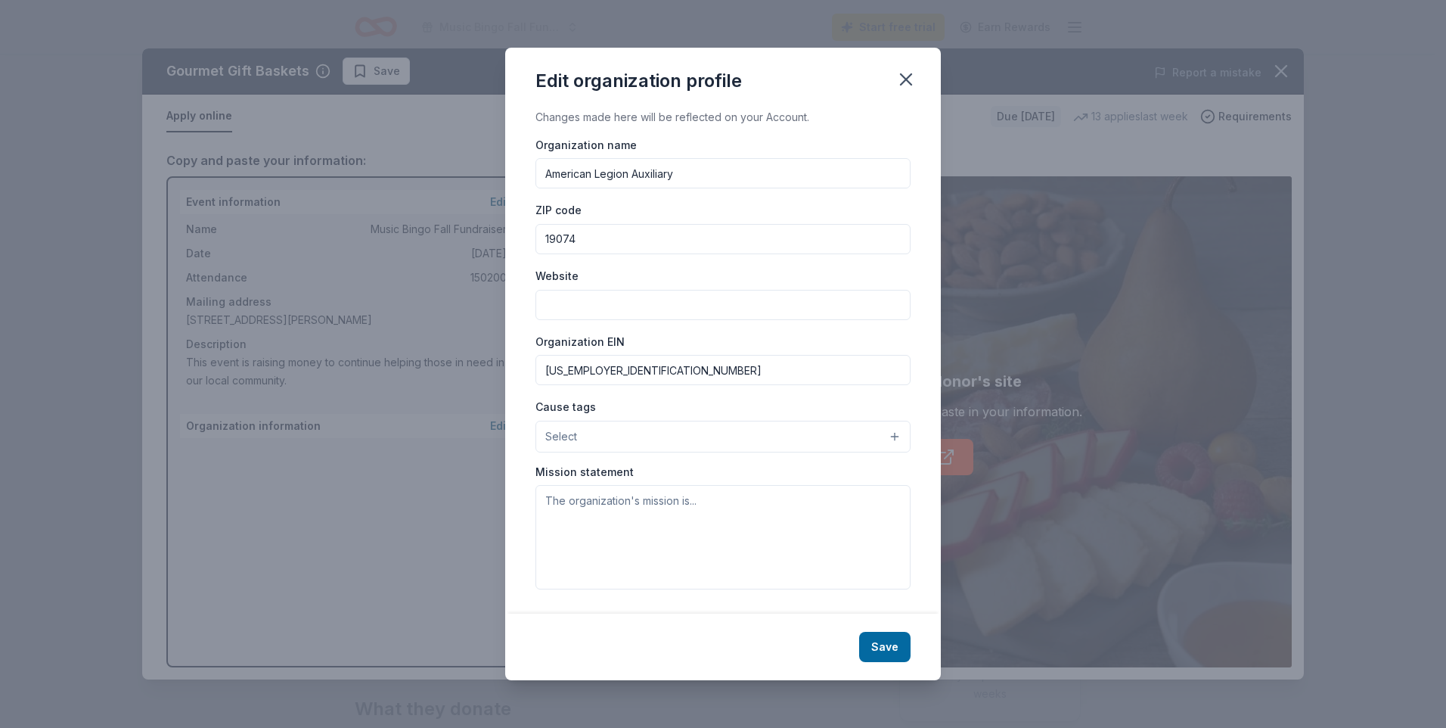
drag, startPoint x: 622, startPoint y: 371, endPoint x: 405, endPoint y: 405, distance: 220.6
click at [405, 405] on div "Edit organization profile Changes made here will be reflected on your Account. …" at bounding box center [723, 364] width 1446 height 728
type input "[US_EMPLOYER_IDENTIFICATION_NUMBER]"
click at [898, 437] on button "Select" at bounding box center [723, 437] width 375 height 32
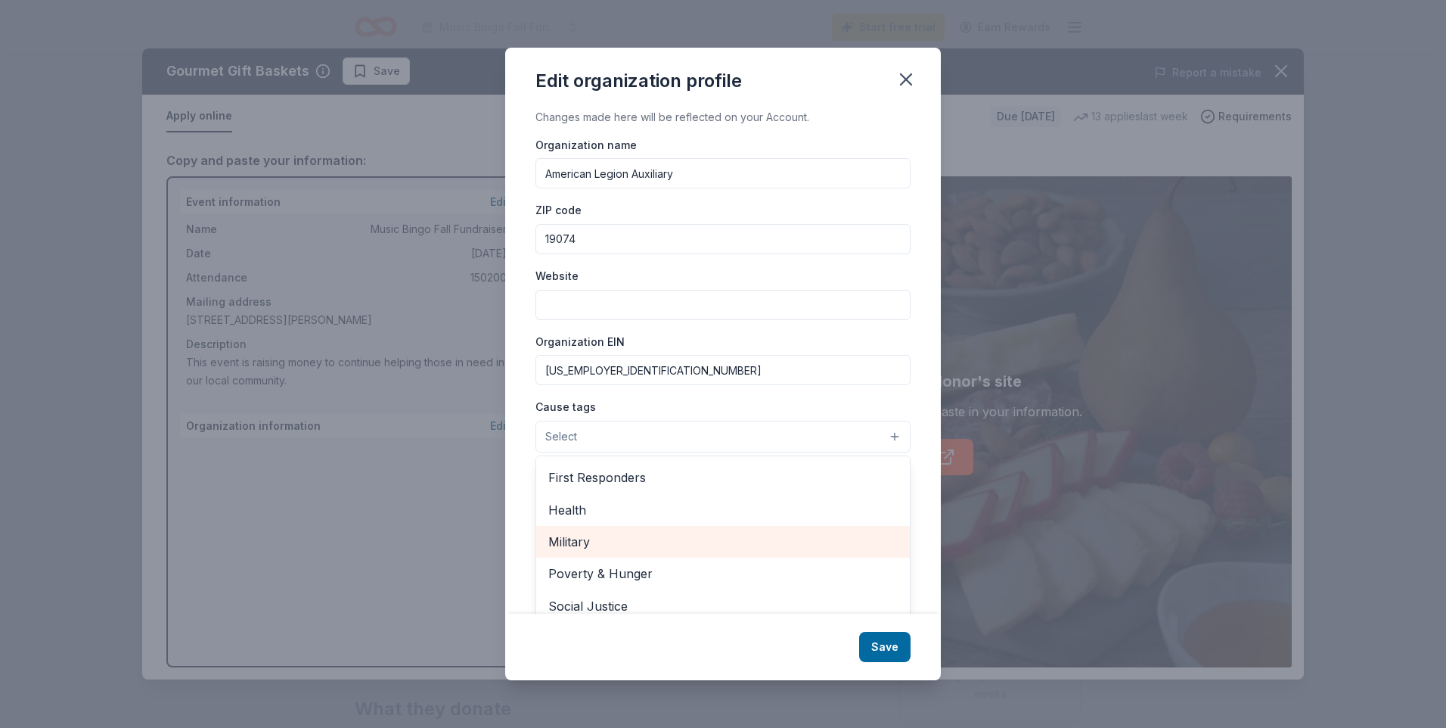
scroll to position [211, 0]
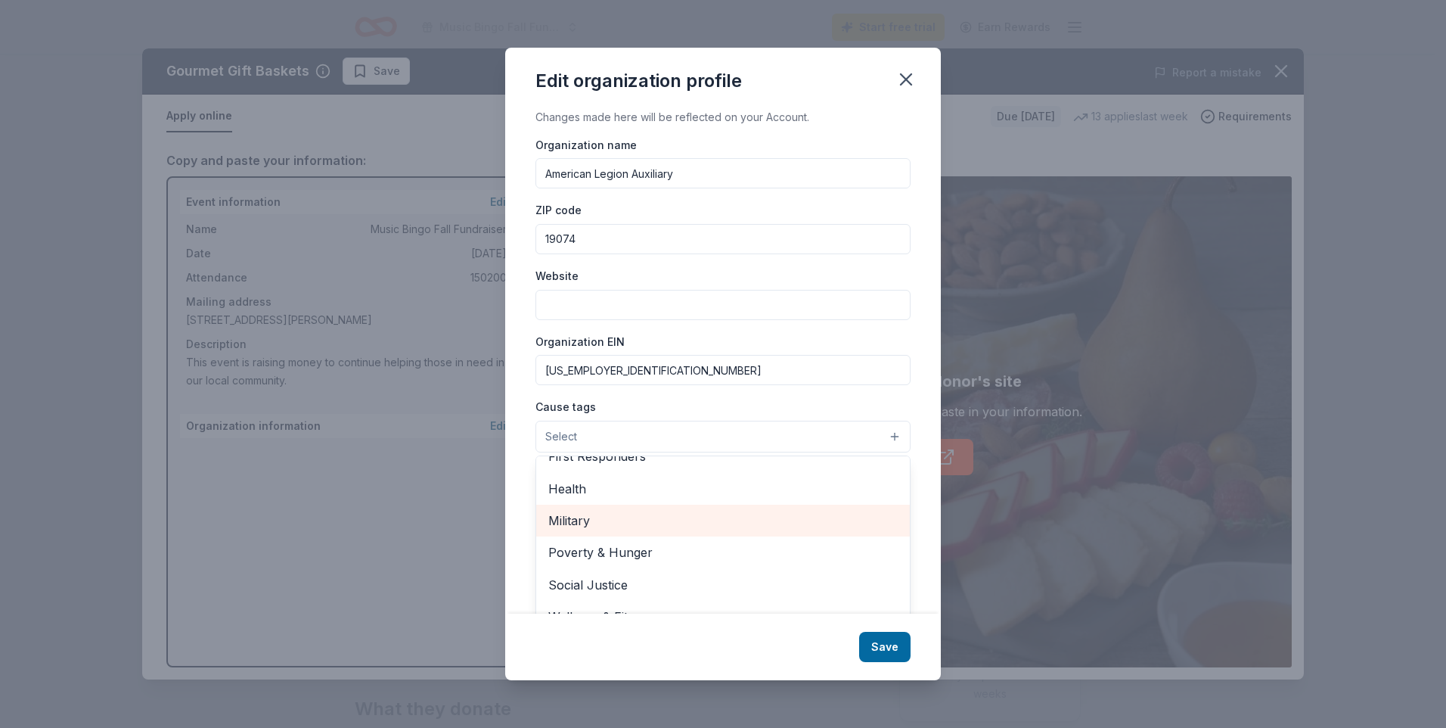
click at [591, 517] on span "Military" at bounding box center [722, 521] width 349 height 20
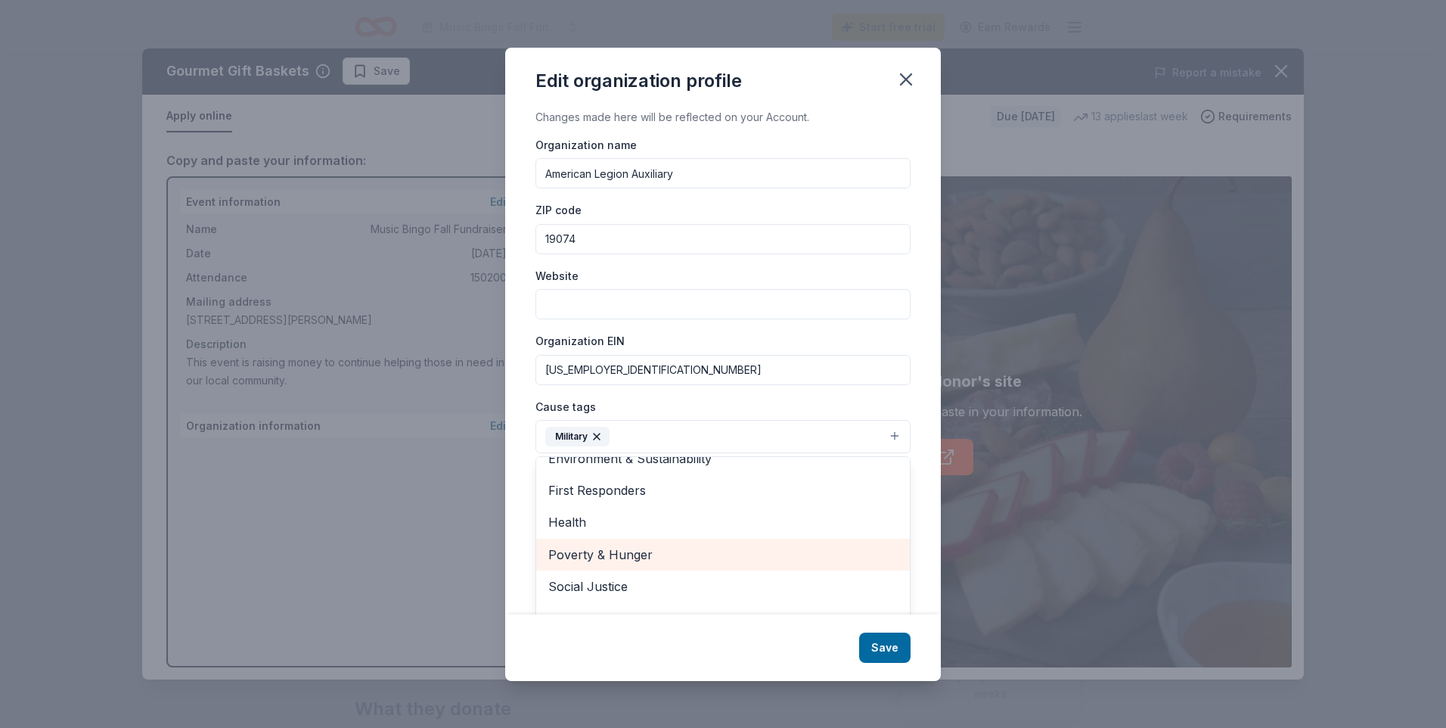
click at [611, 551] on span "Poverty & Hunger" at bounding box center [722, 555] width 349 height 20
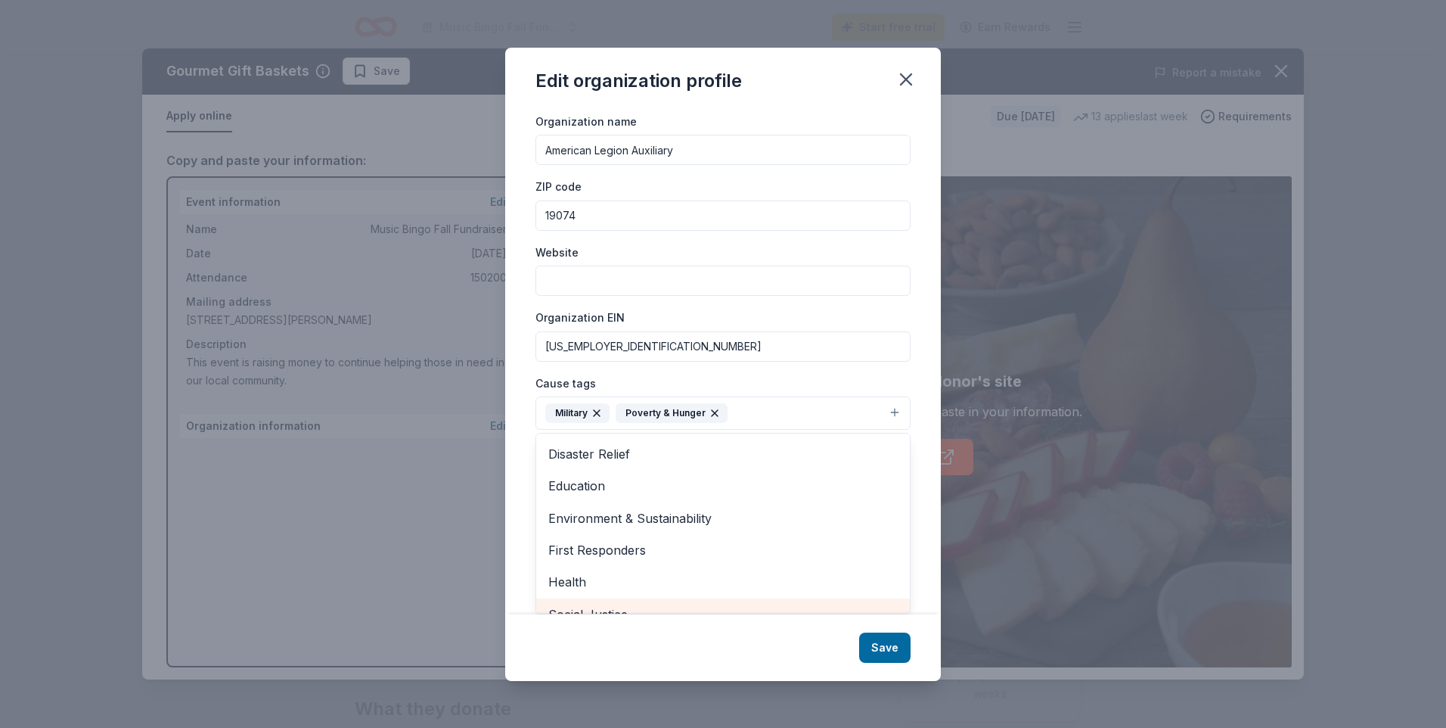
scroll to position [71, 0]
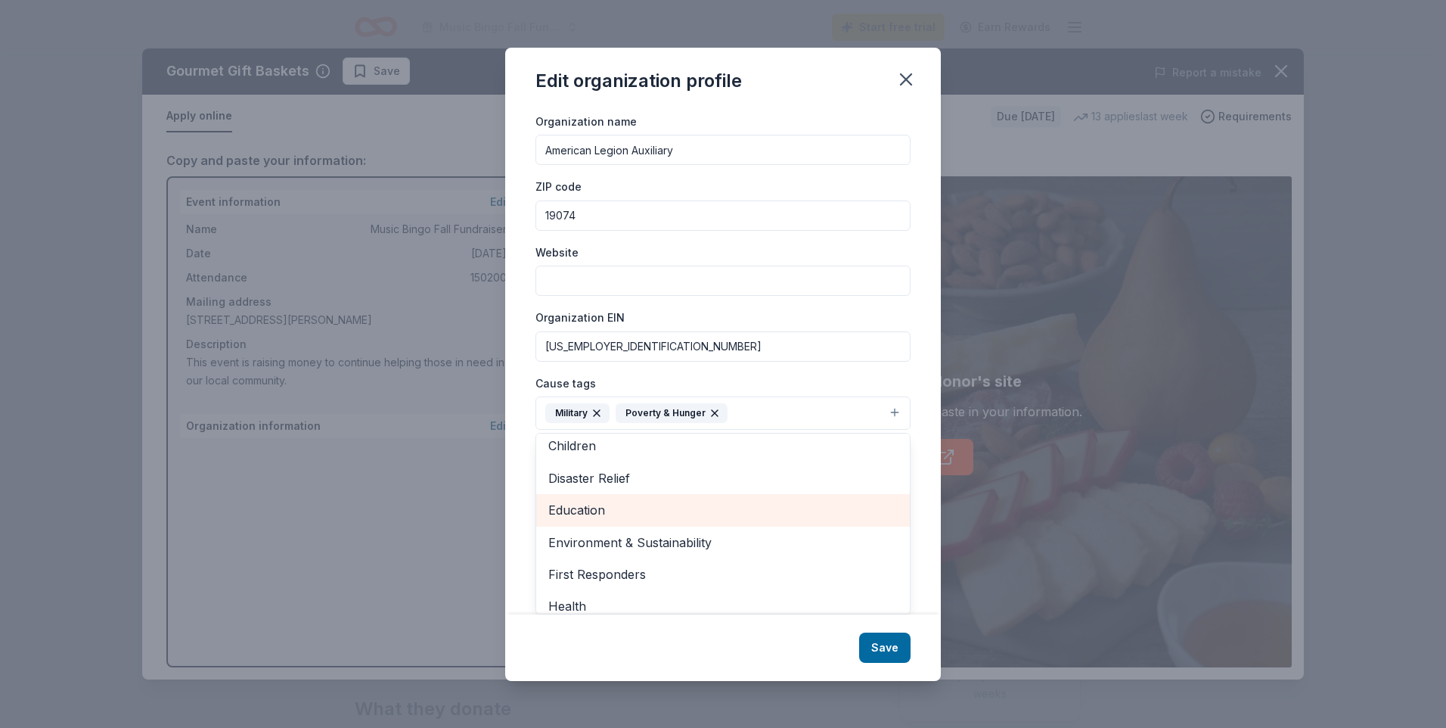
click at [601, 510] on span "Education" at bounding box center [722, 510] width 349 height 20
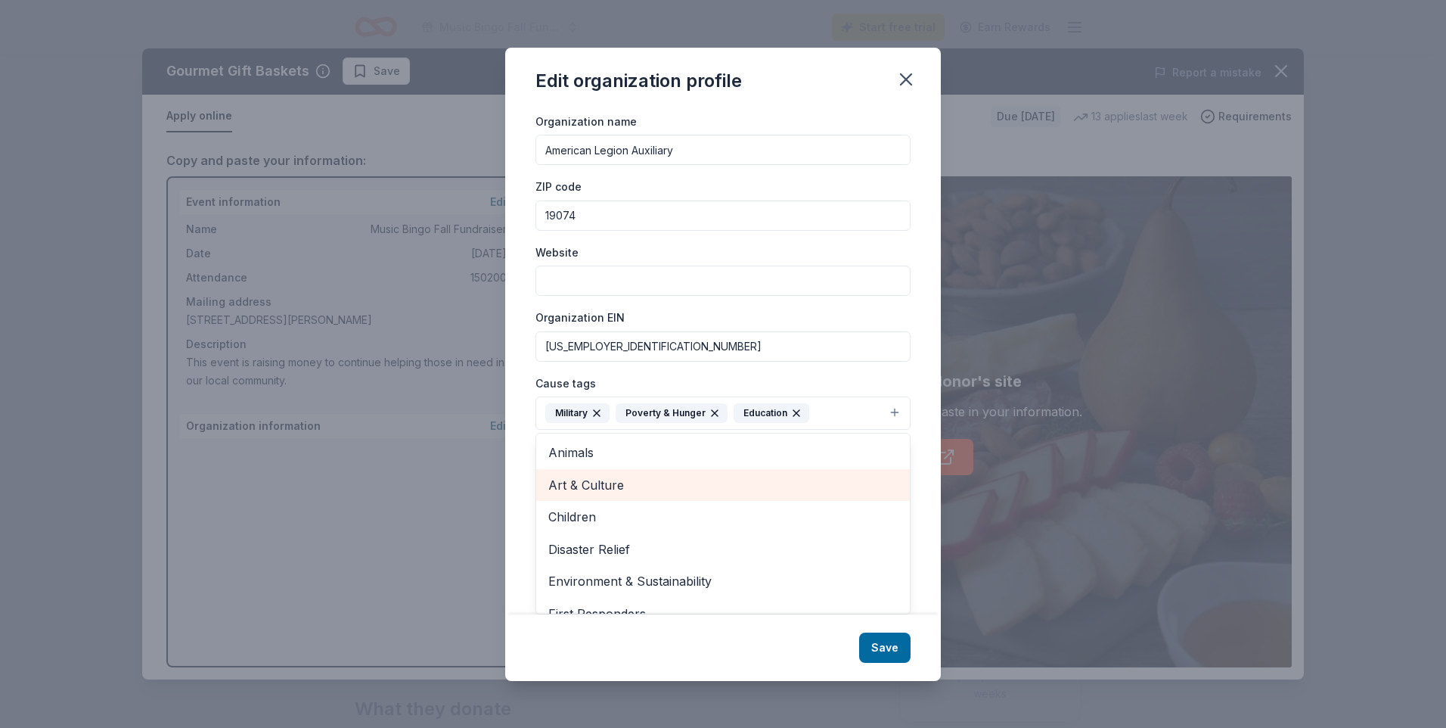
scroll to position [0, 0]
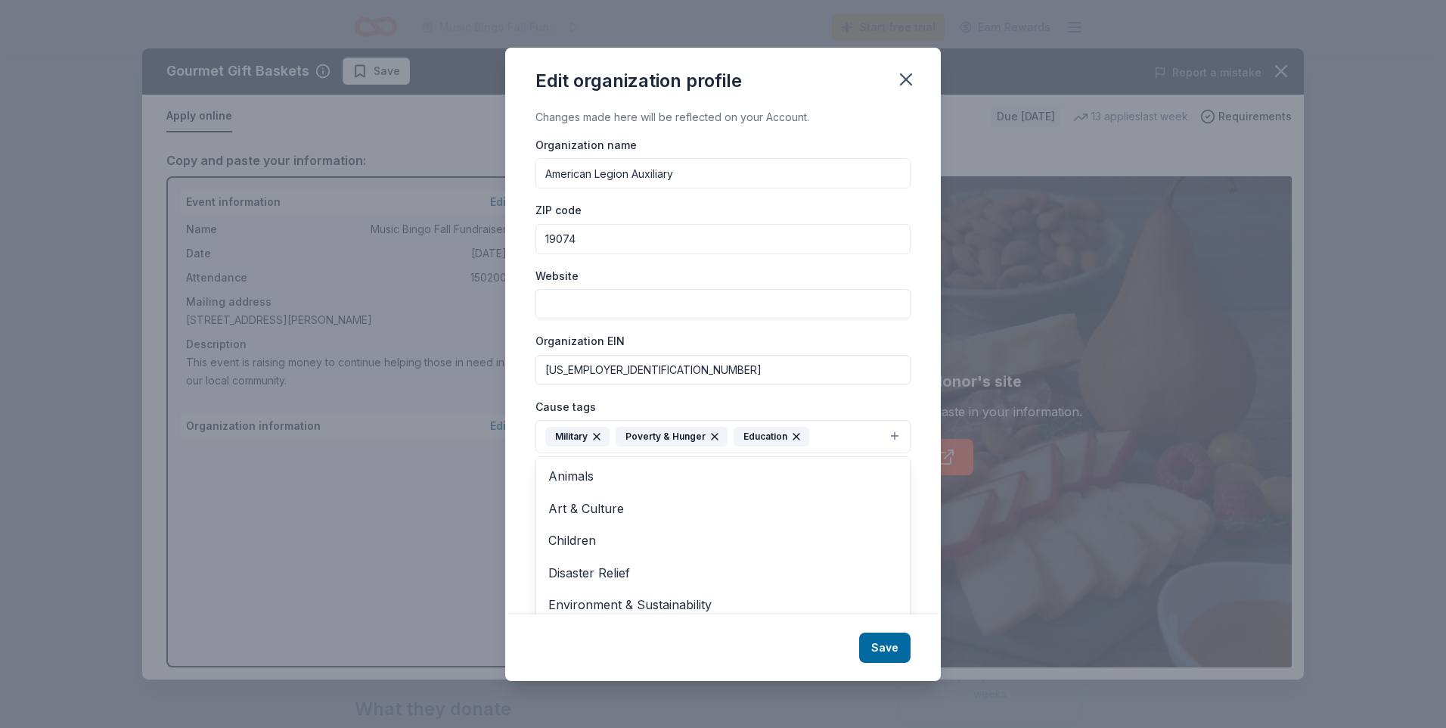
click at [902, 650] on div "Edit organization profile Changes made here will be reflected on your Account. …" at bounding box center [723, 364] width 436 height 633
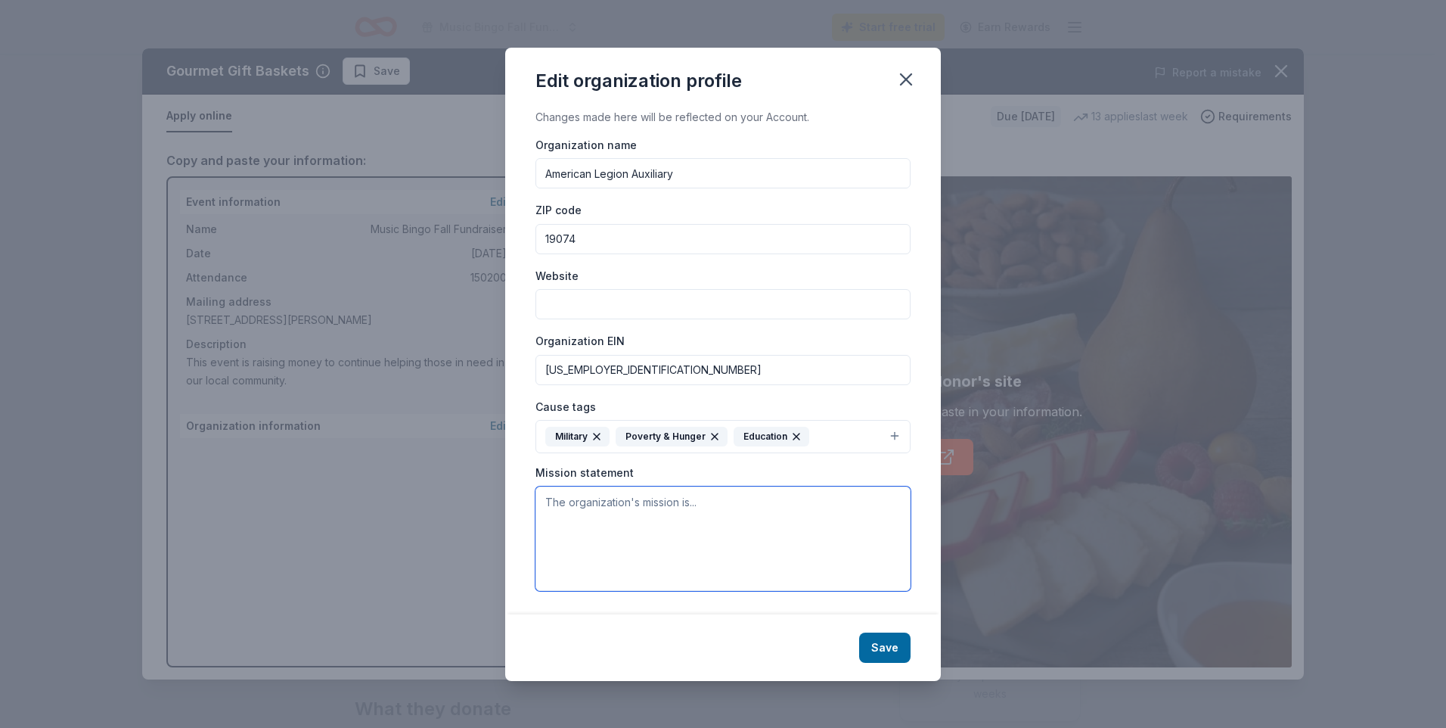
click at [551, 498] on textarea at bounding box center [723, 538] width 375 height 104
click at [711, 504] on textarea at bounding box center [723, 538] width 375 height 104
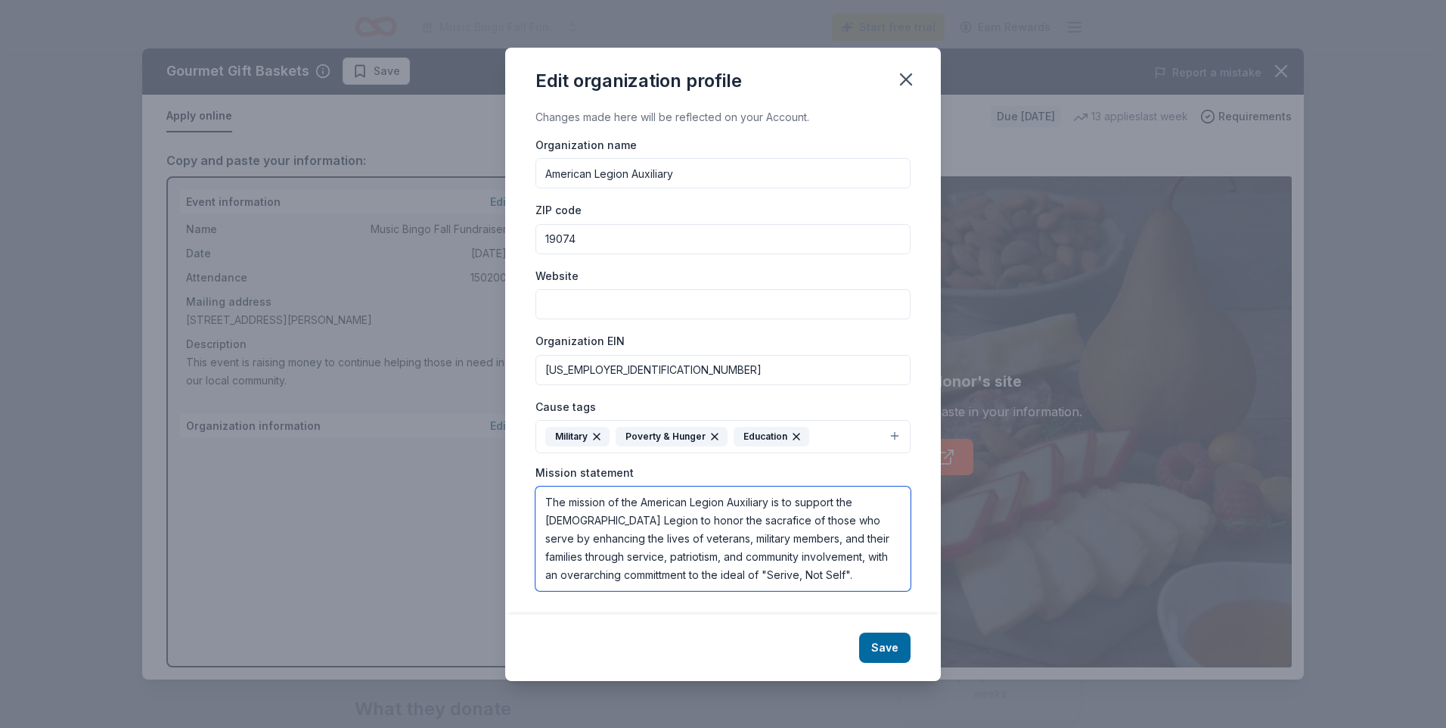
click at [778, 576] on textarea "The mission of the American Legion Auxiliary is to support the [DEMOGRAPHIC_DAT…" at bounding box center [723, 538] width 375 height 104
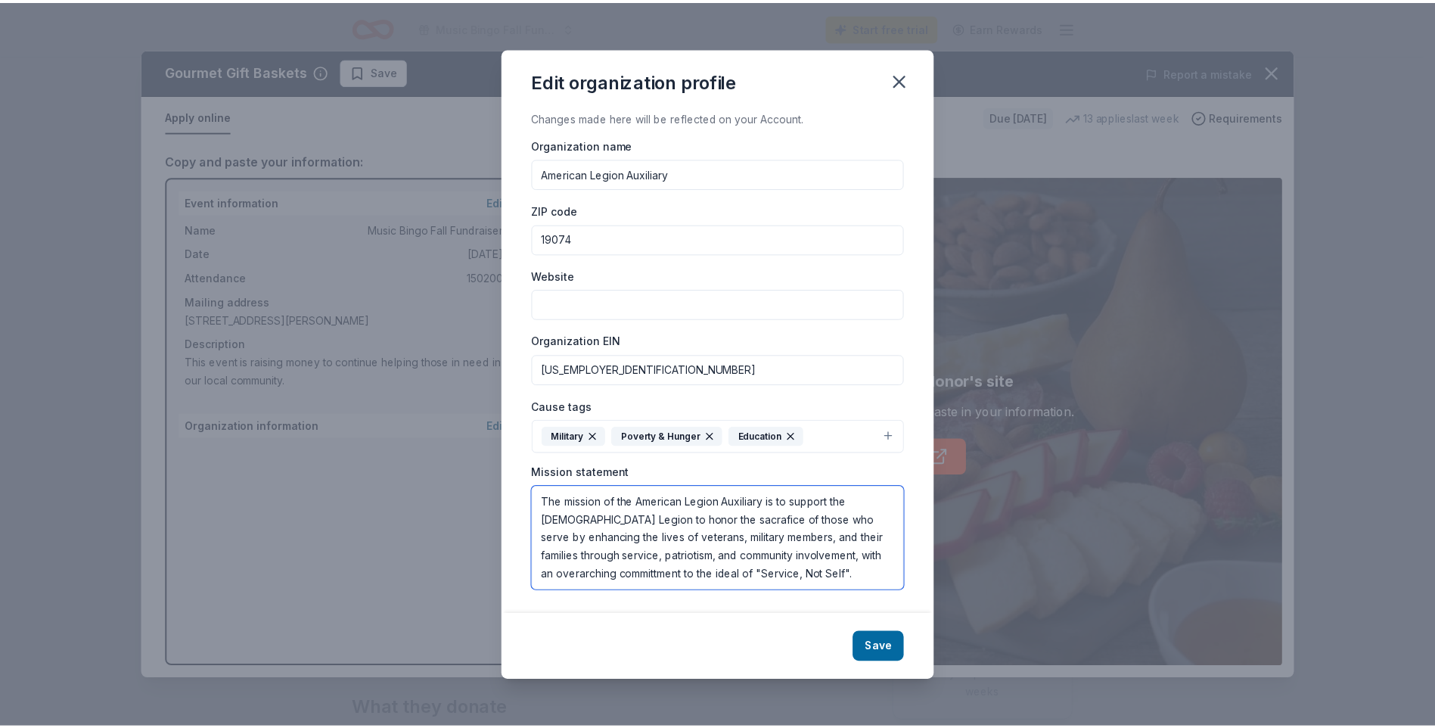
scroll to position [1, 0]
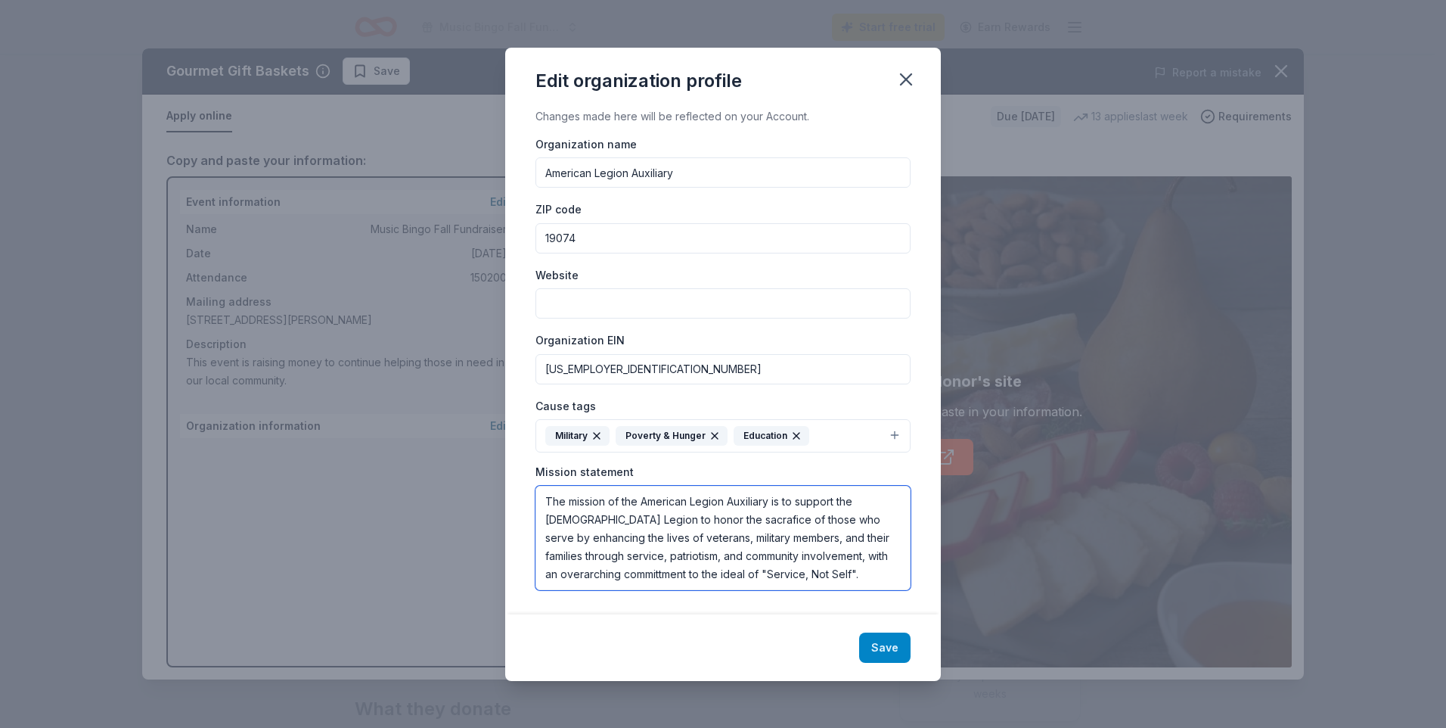
type textarea "The mission of the American Legion Auxiliary is to support the [DEMOGRAPHIC_DAT…"
click at [883, 647] on button "Save" at bounding box center [884, 647] width 51 height 30
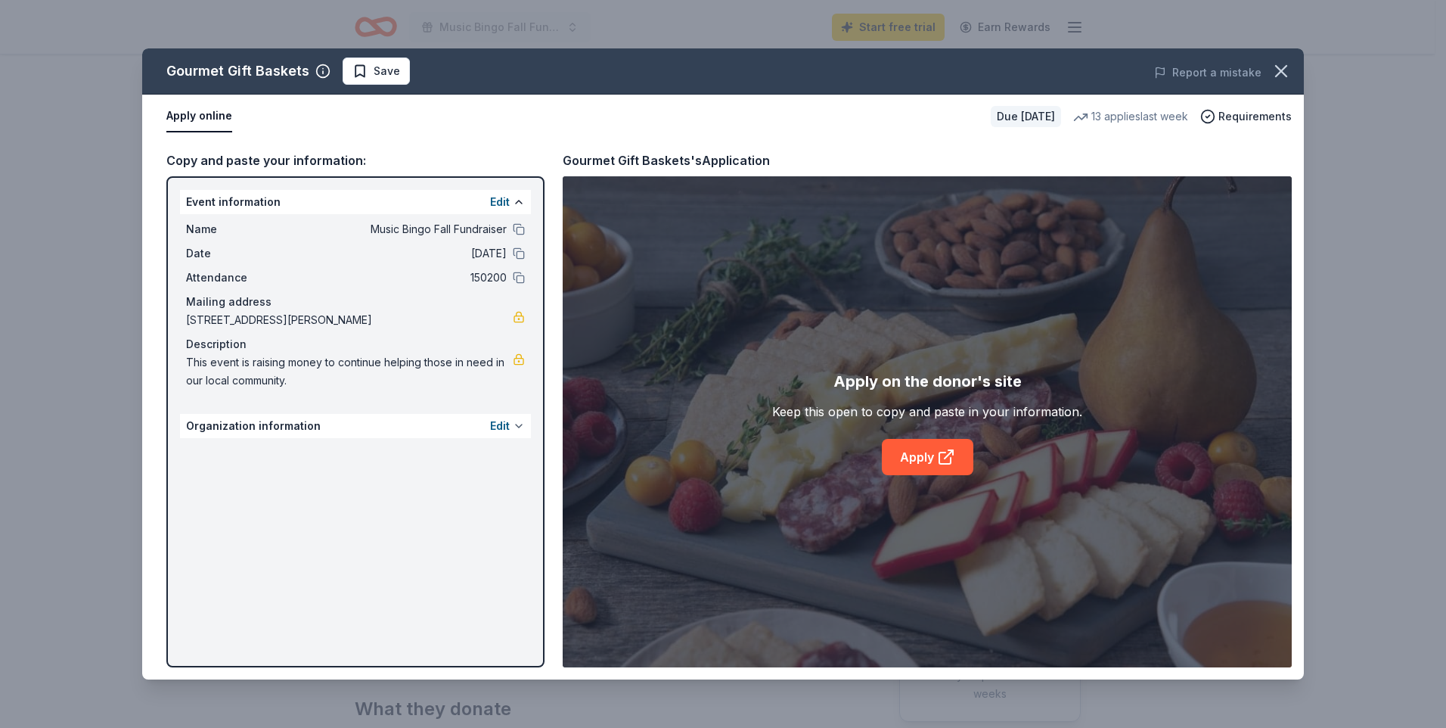
click at [515, 424] on button at bounding box center [519, 426] width 12 height 12
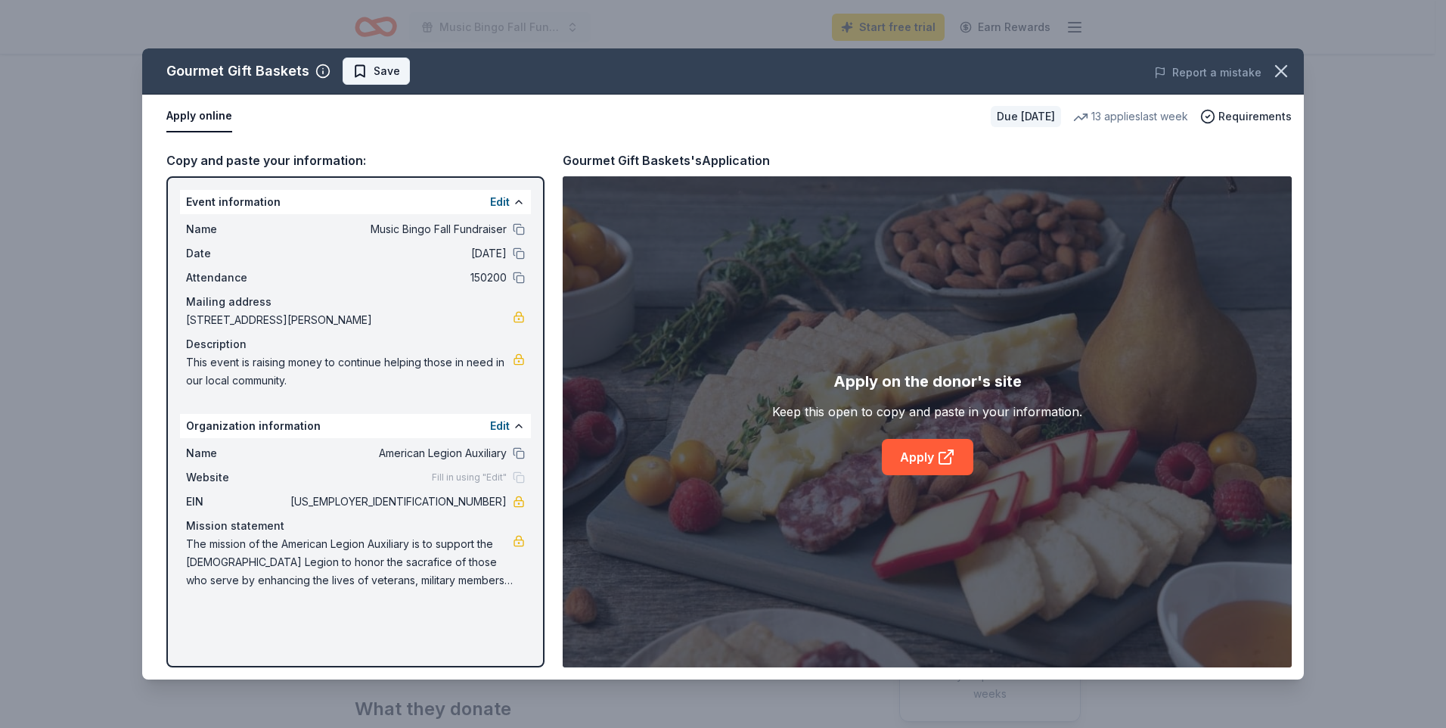
click at [380, 70] on span "Save" at bounding box center [387, 71] width 26 height 18
click at [1284, 71] on icon "button" at bounding box center [1281, 71] width 21 height 21
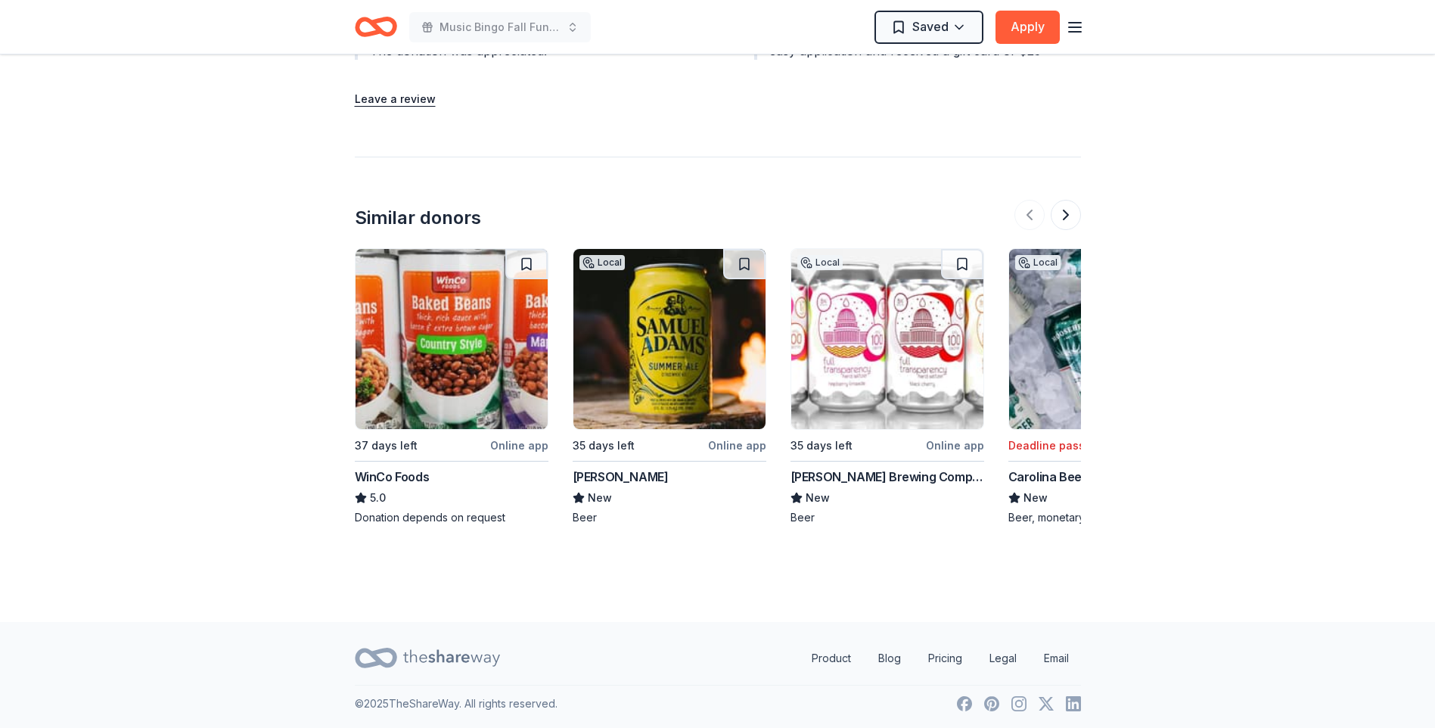
scroll to position [1745, 0]
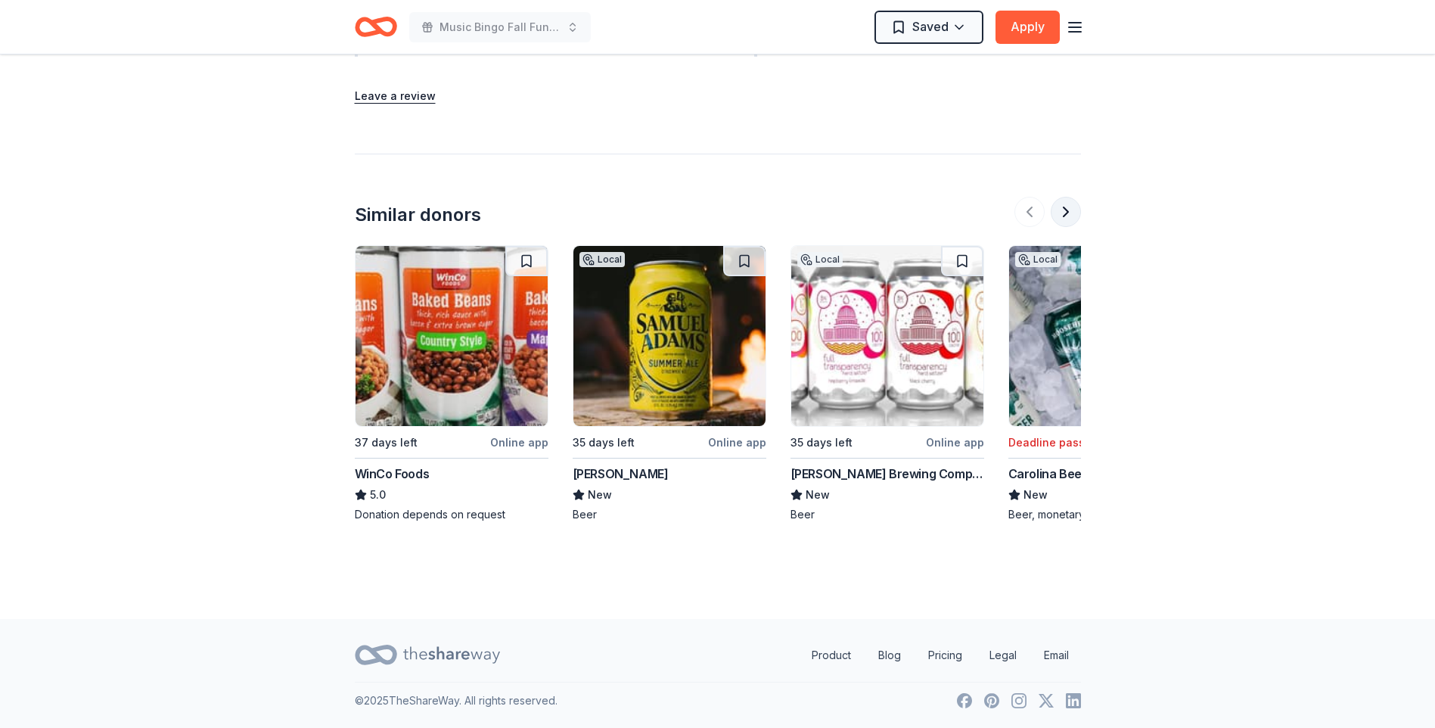
click at [1071, 206] on button at bounding box center [1066, 212] width 30 height 30
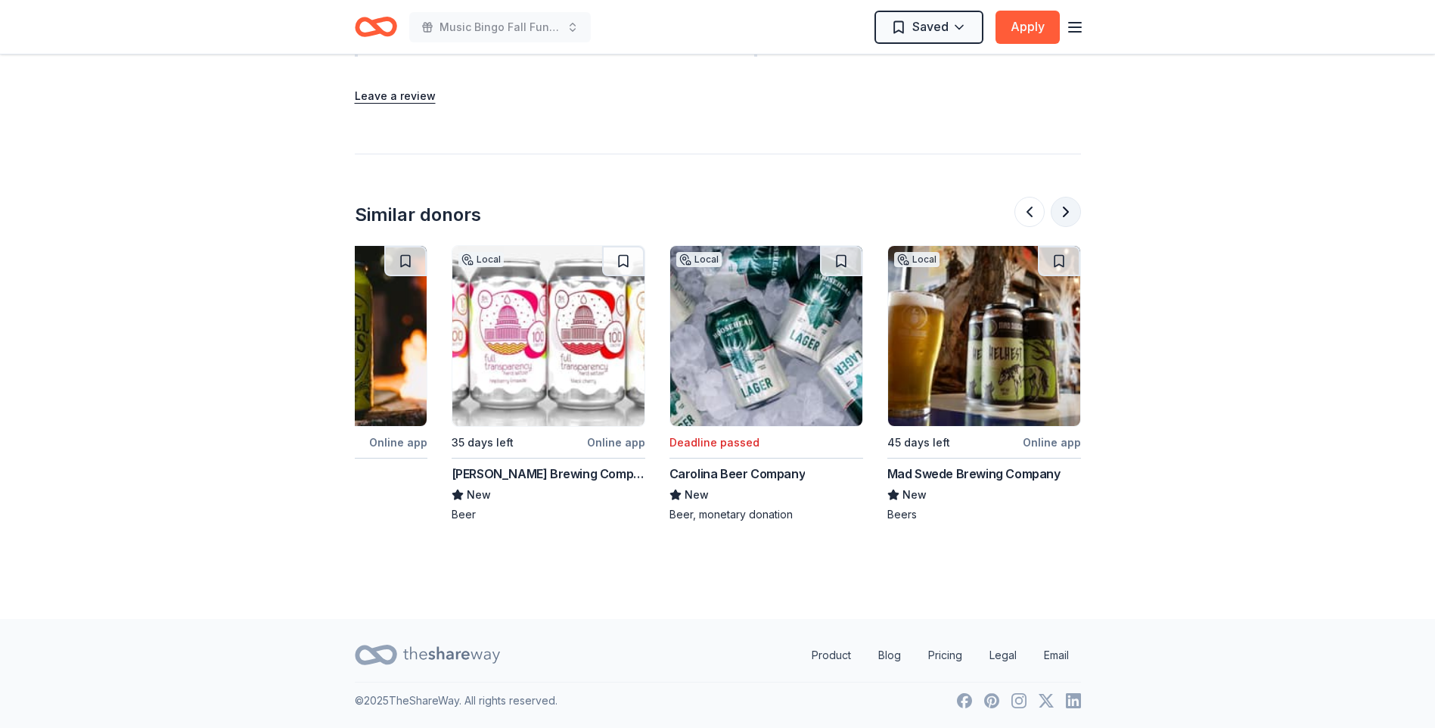
scroll to position [0, 654]
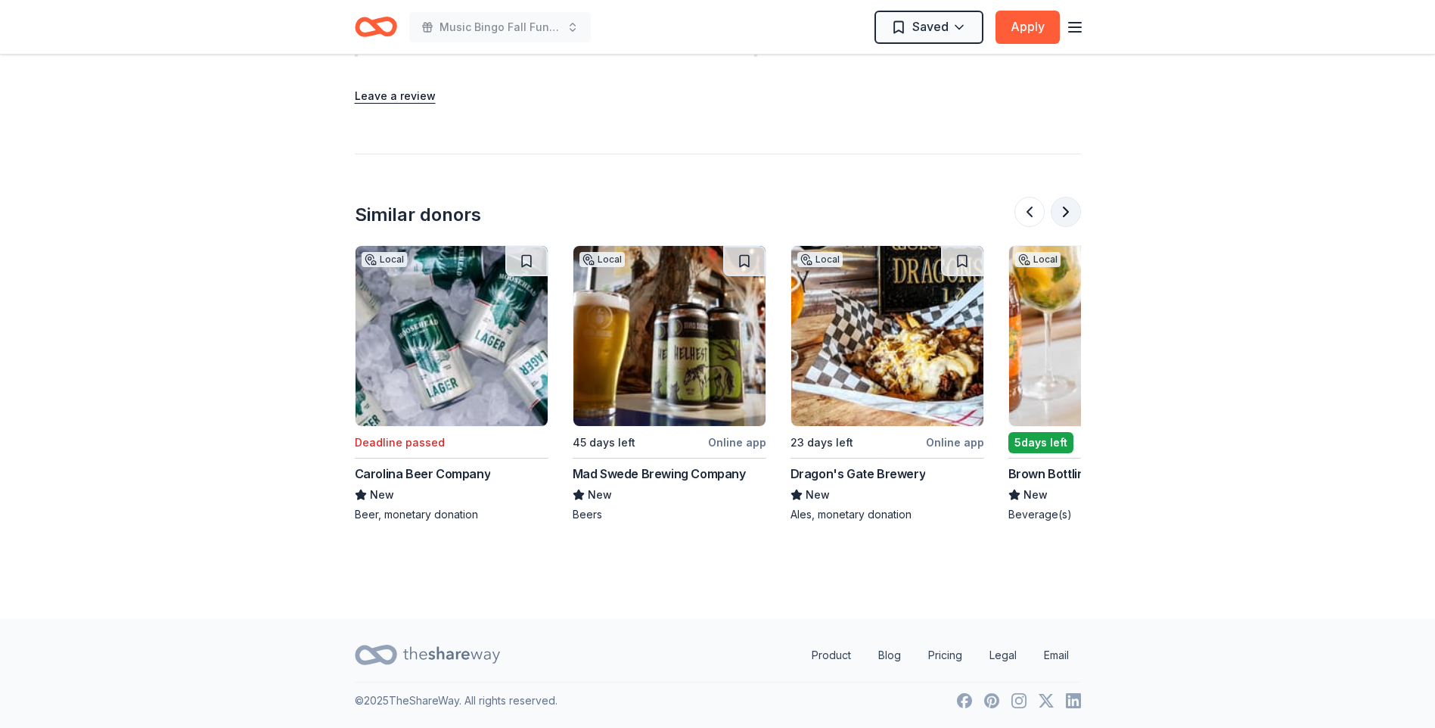
click at [1071, 206] on button at bounding box center [1066, 212] width 30 height 30
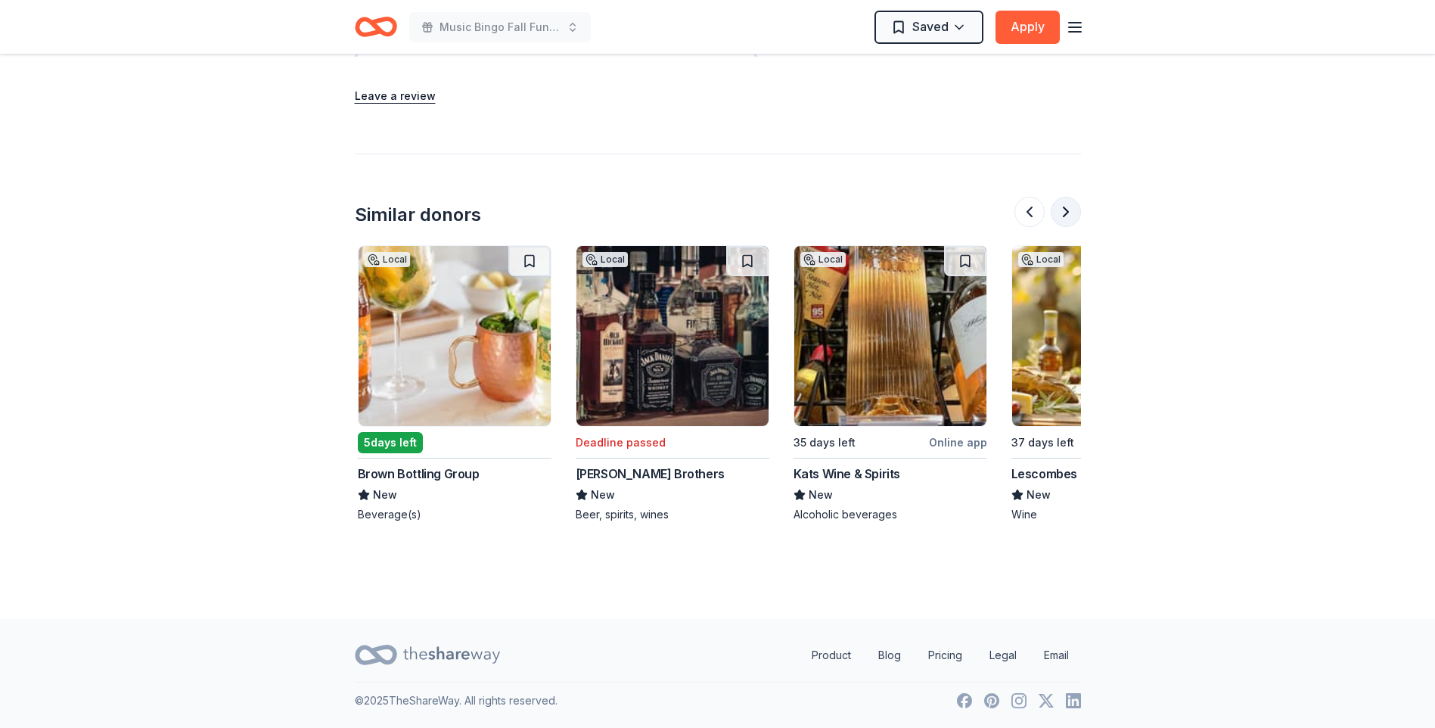
scroll to position [0, 1307]
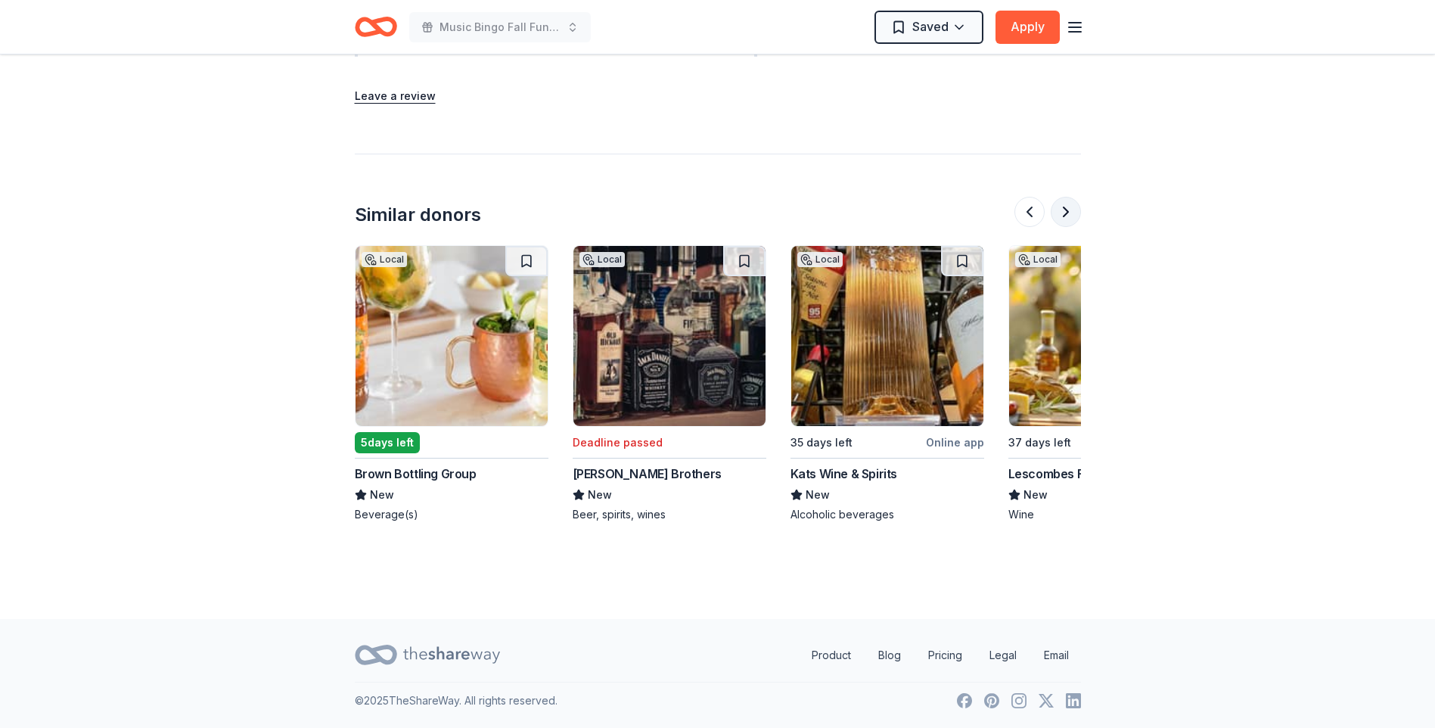
click at [1071, 206] on button at bounding box center [1066, 212] width 30 height 30
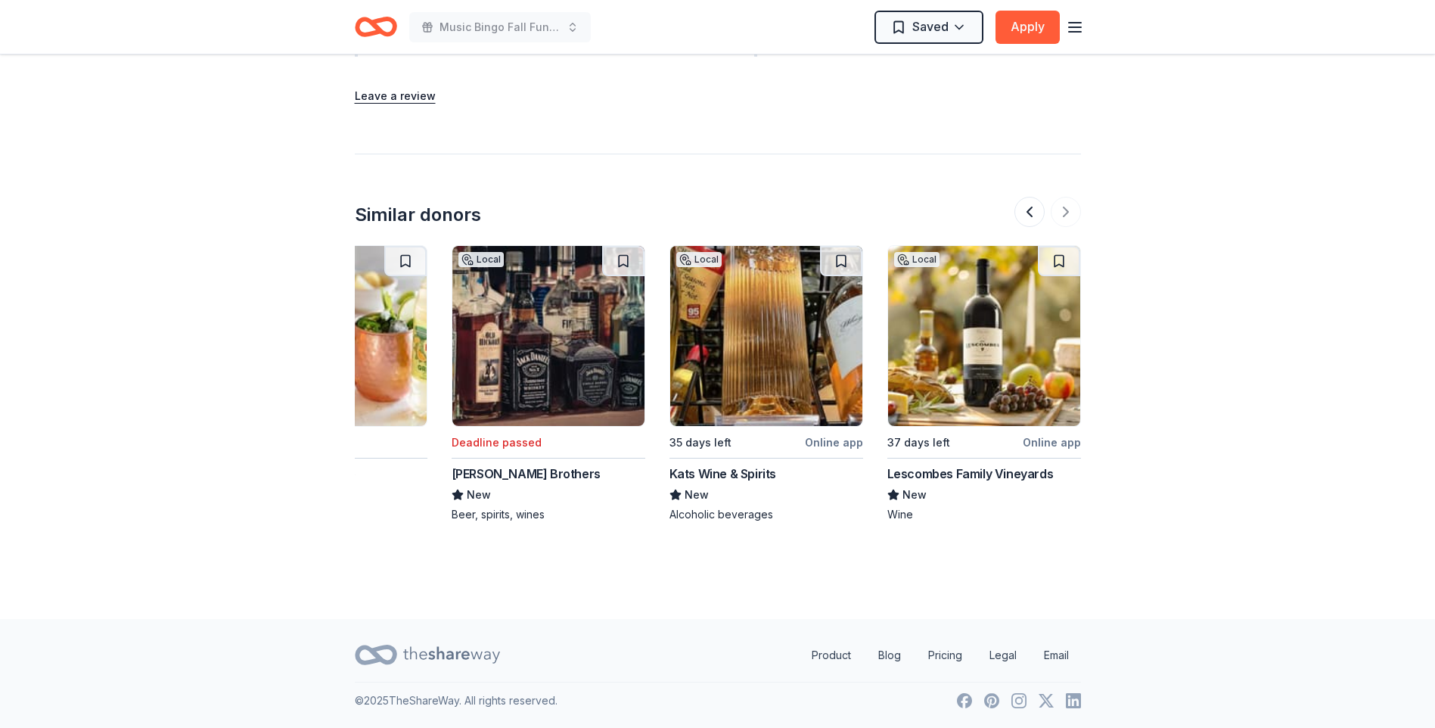
click at [1066, 213] on div at bounding box center [1047, 212] width 67 height 30
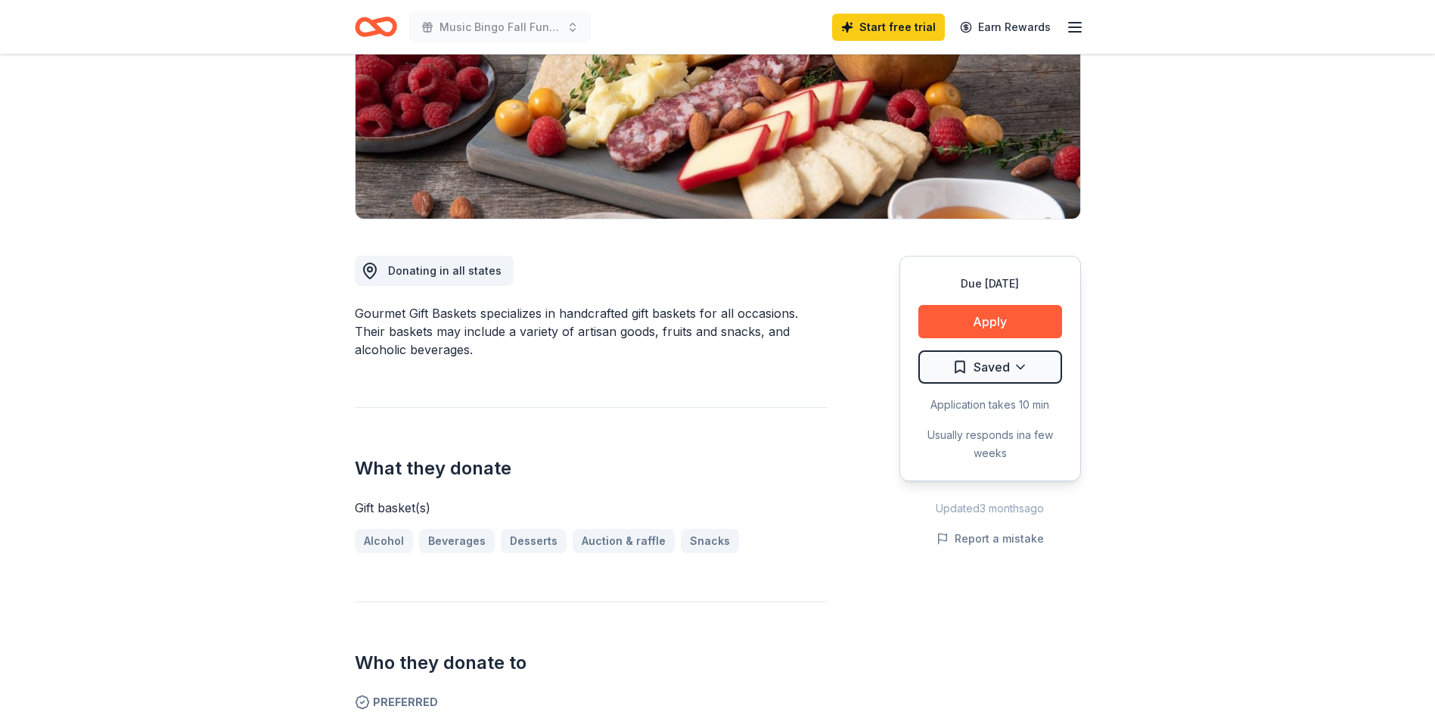
scroll to position [0, 0]
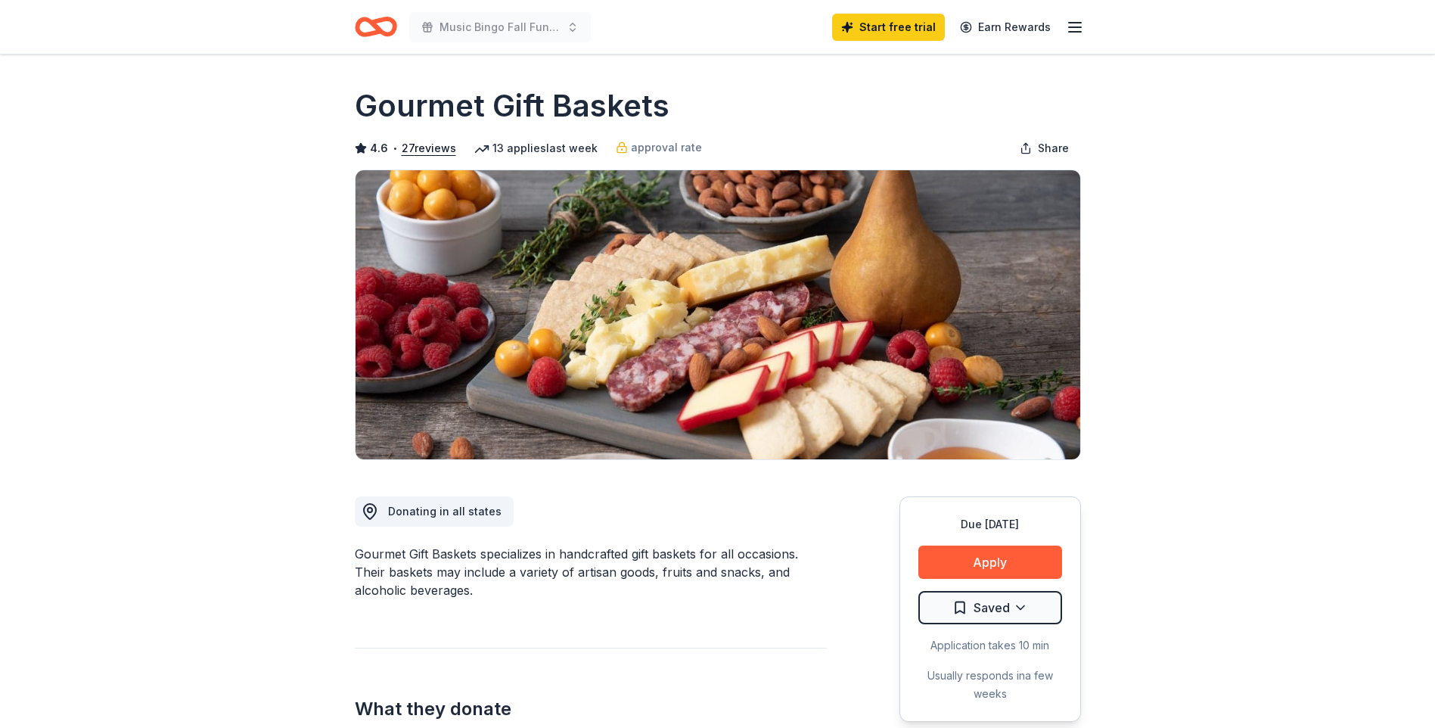
click at [1079, 27] on line "button" at bounding box center [1075, 27] width 12 height 0
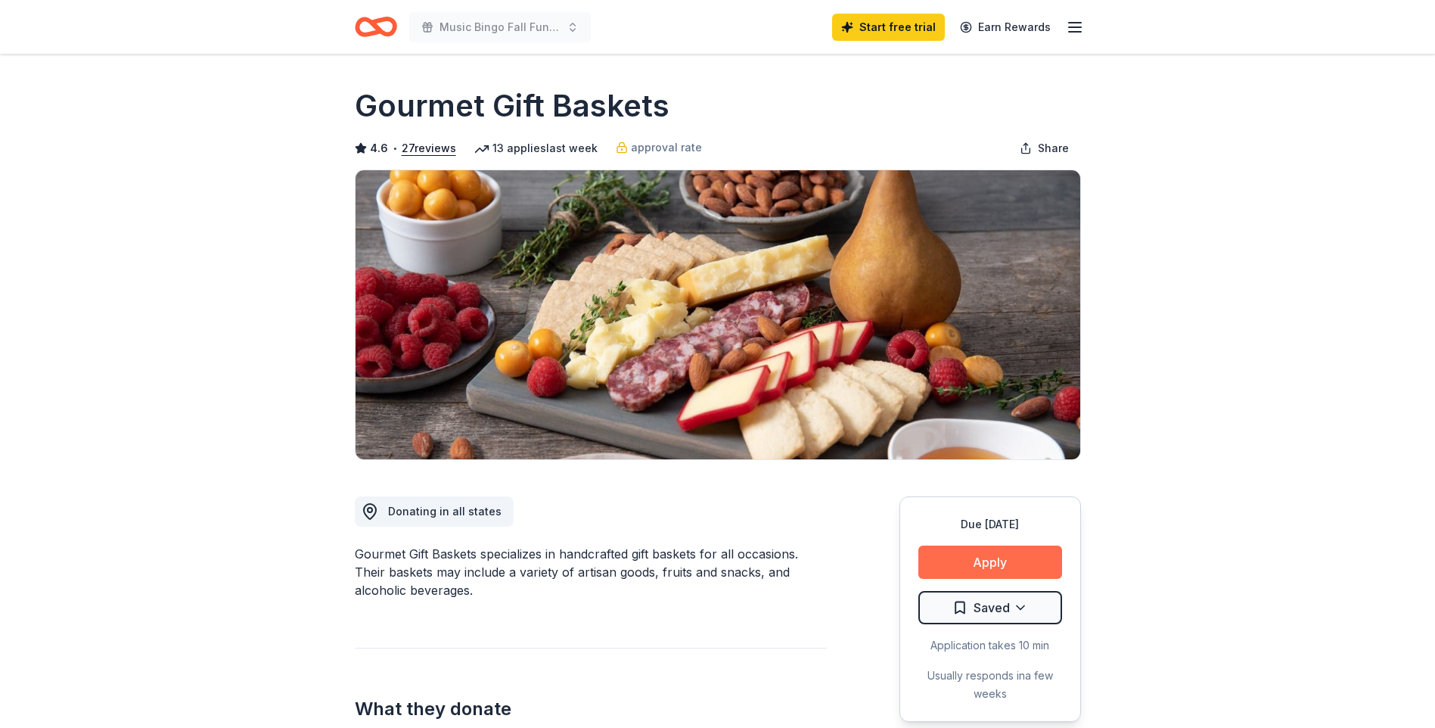
click at [1004, 560] on button "Apply" at bounding box center [990, 561] width 144 height 33
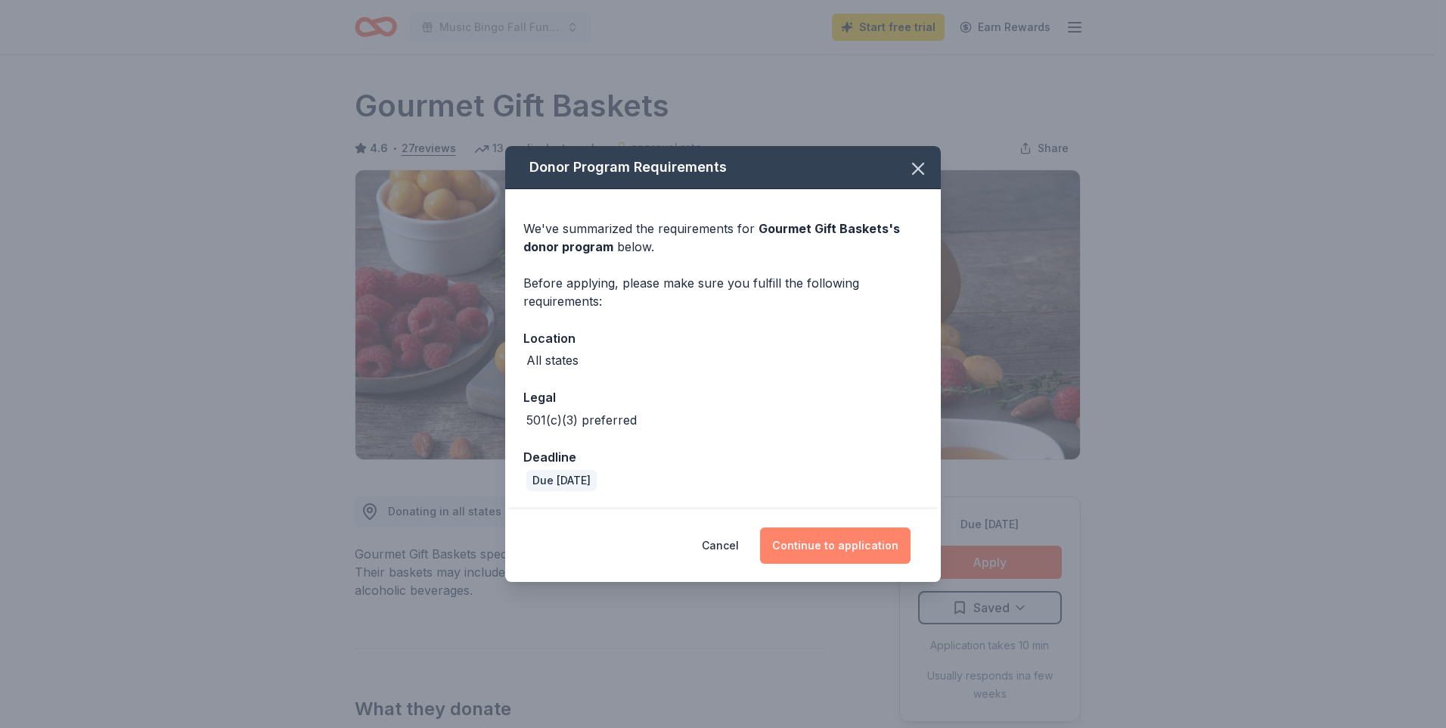
click at [826, 539] on button "Continue to application" at bounding box center [835, 545] width 151 height 36
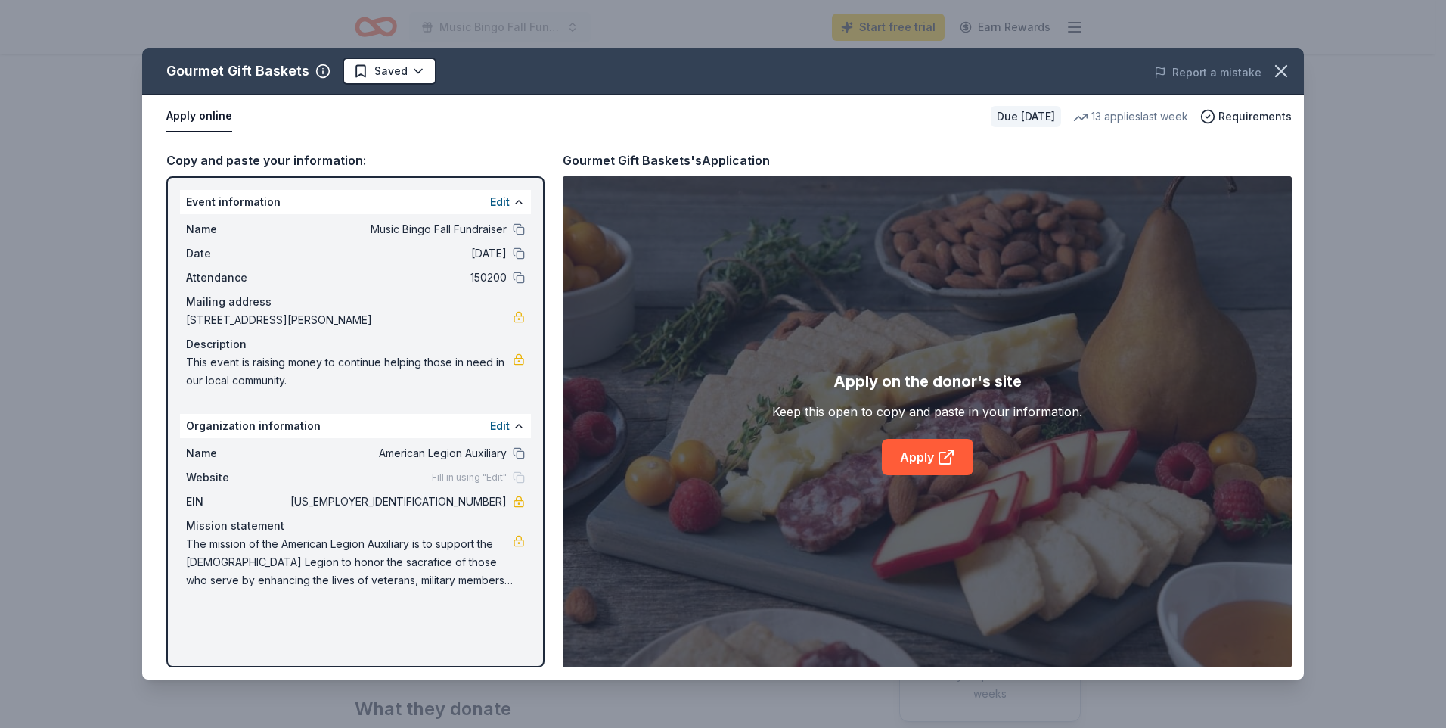
click at [192, 113] on button "Apply online" at bounding box center [199, 117] width 66 height 32
click at [929, 459] on link "Apply" at bounding box center [928, 457] width 92 height 36
click at [1288, 73] on icon "button" at bounding box center [1281, 71] width 21 height 21
